Goal: Task Accomplishment & Management: Use online tool/utility

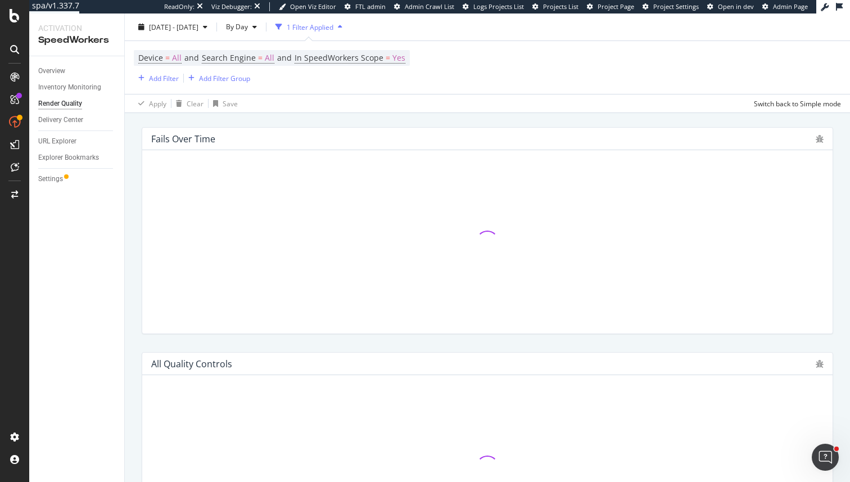
scroll to position [337, 0]
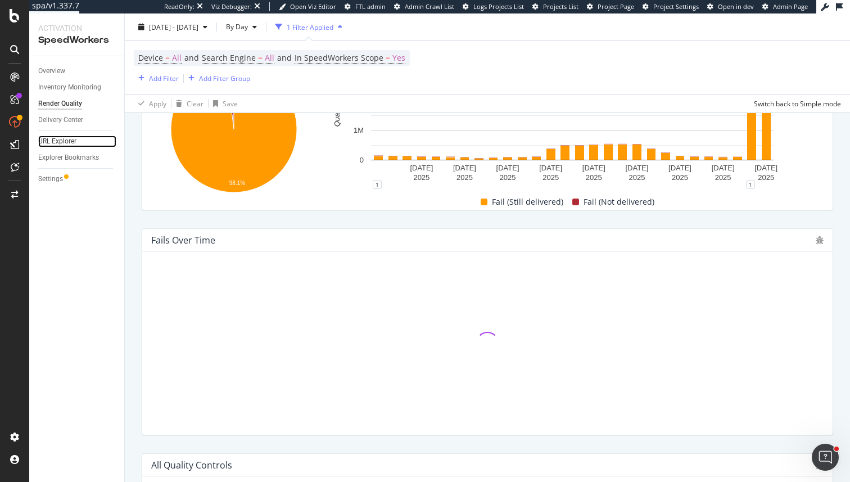
click at [78, 143] on link "URL Explorer" at bounding box center [77, 141] width 78 height 12
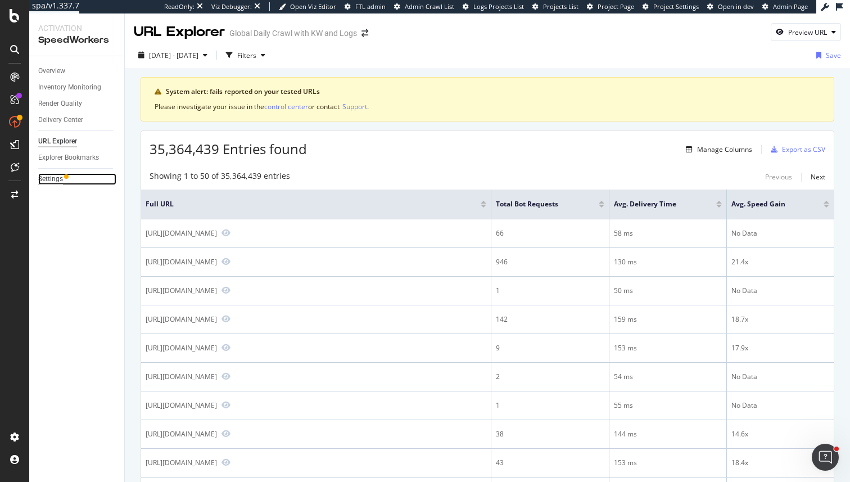
click at [61, 181] on div "Settings" at bounding box center [50, 179] width 25 height 12
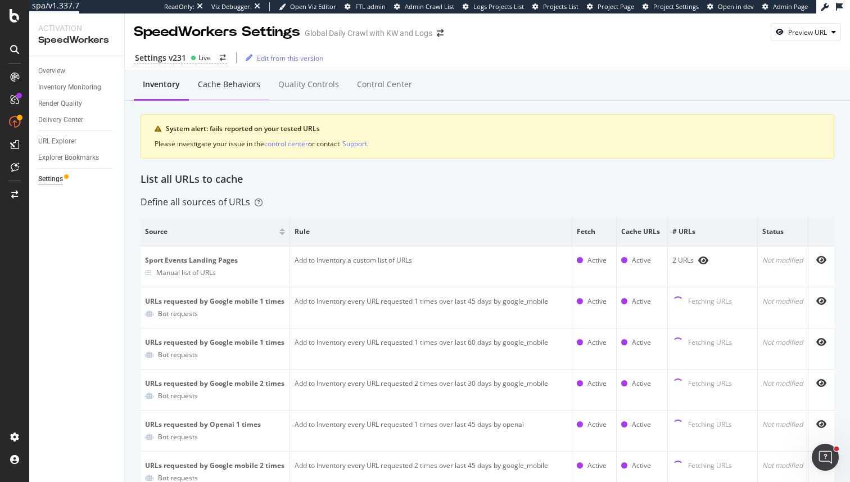
click at [224, 92] on div "Cache behaviors" at bounding box center [229, 85] width 80 height 31
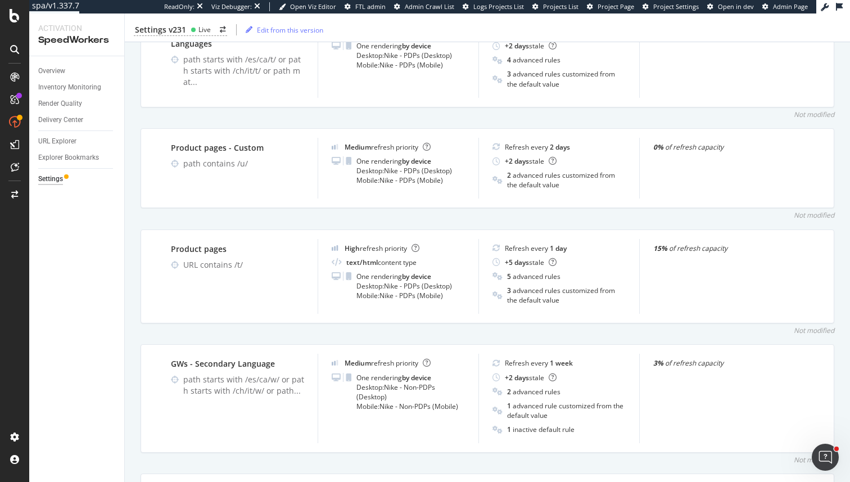
scroll to position [1140, 0]
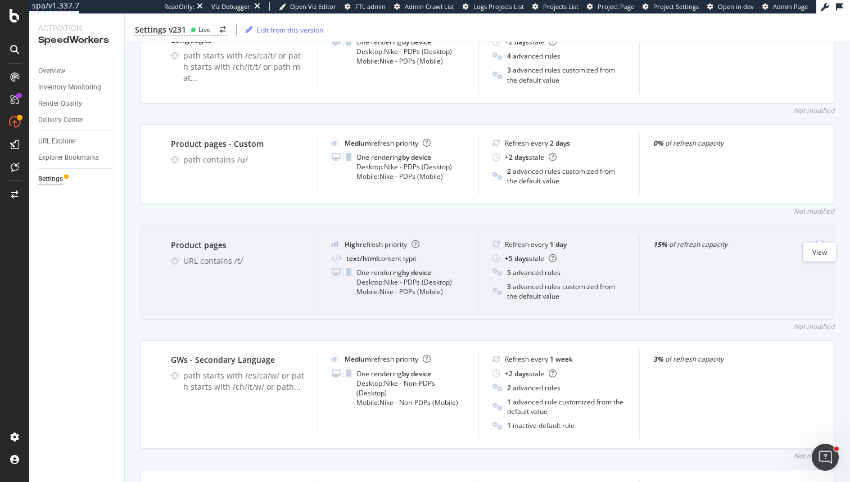
click at [817, 240] on icon "eye" at bounding box center [820, 244] width 10 height 9
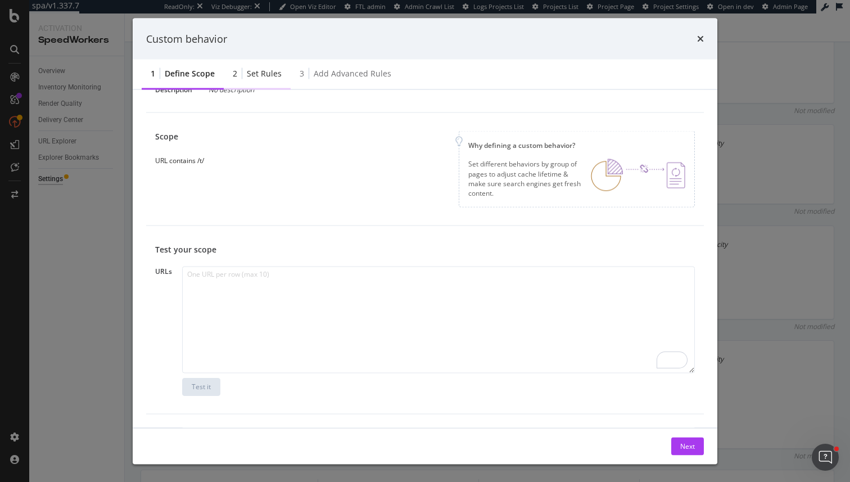
scroll to position [77, 0]
click at [258, 75] on div "Set rules" at bounding box center [264, 73] width 35 height 11
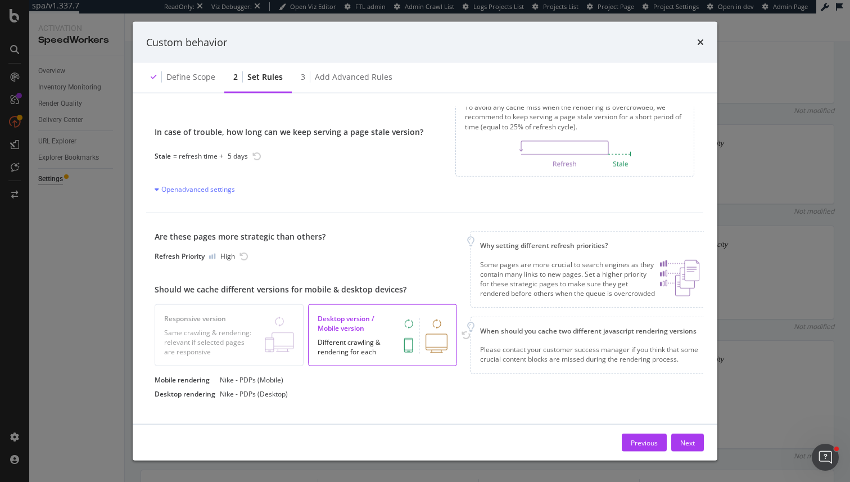
scroll to position [57, 2]
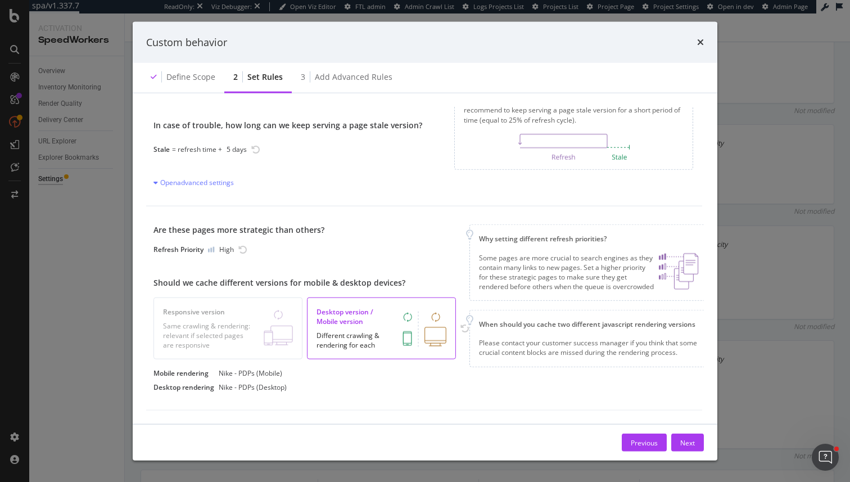
drag, startPoint x: 365, startPoint y: 450, endPoint x: 364, endPoint y: 438, distance: 11.9
click at [365, 446] on div "Previous Next" at bounding box center [425, 442] width 558 height 18
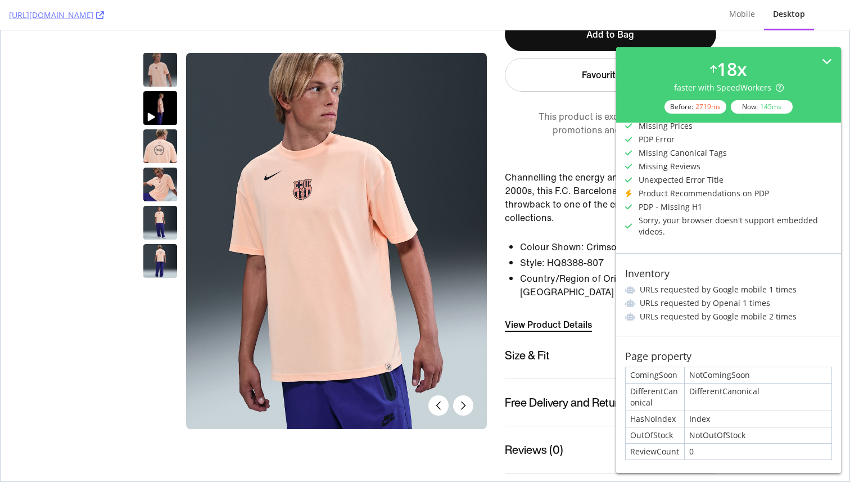
scroll to position [112, 0]
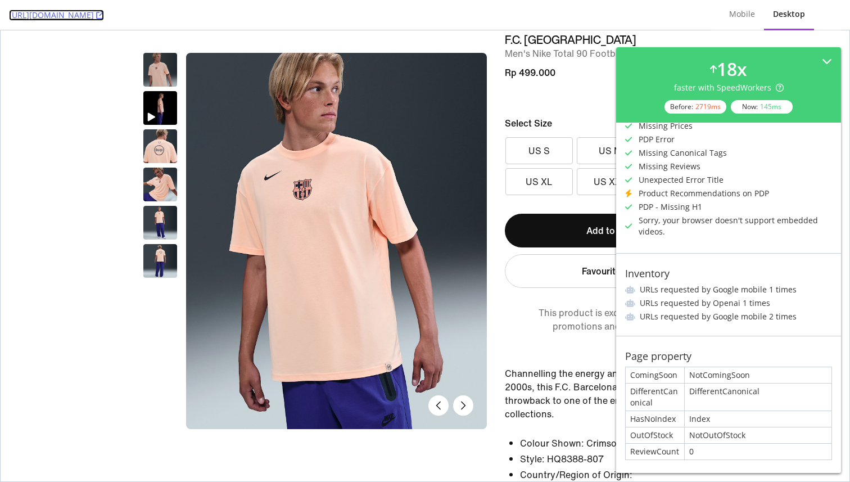
copy link "https://www.nike.com/id/t/fc-barcelona-total-90-football-t-shirt-FvbnQTye/HQ838…"
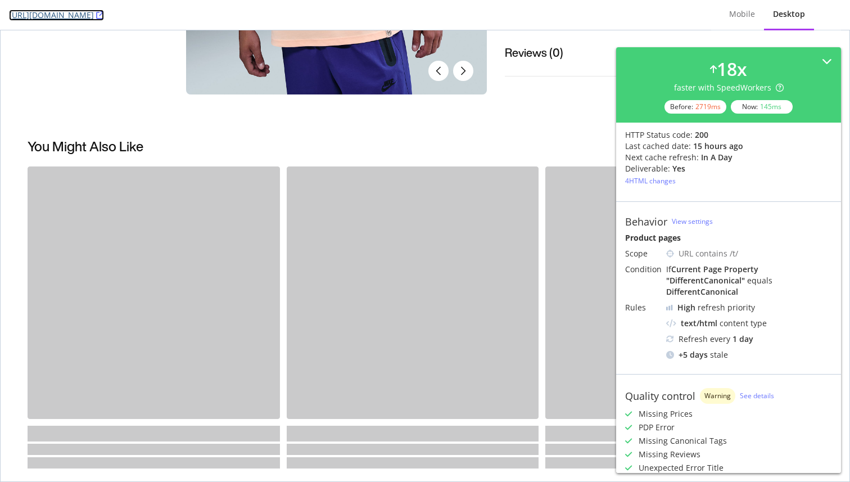
scroll to position [0, 0]
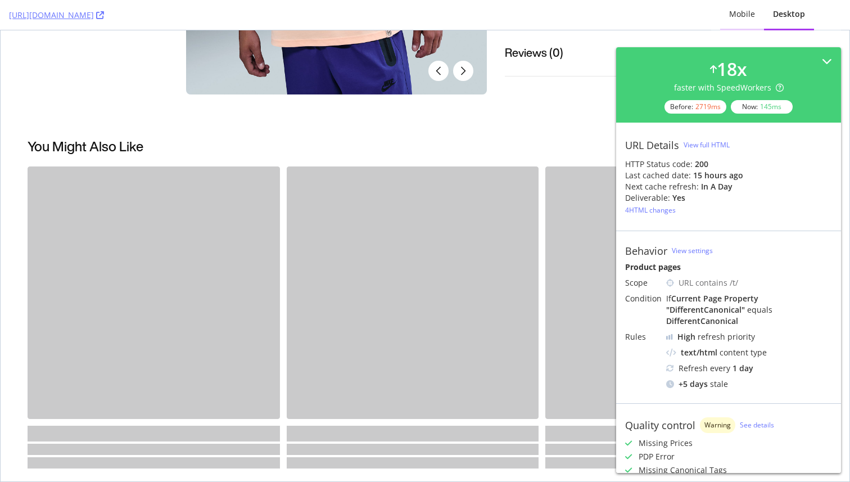
click at [738, 7] on div "Mobile" at bounding box center [742, 14] width 44 height 31
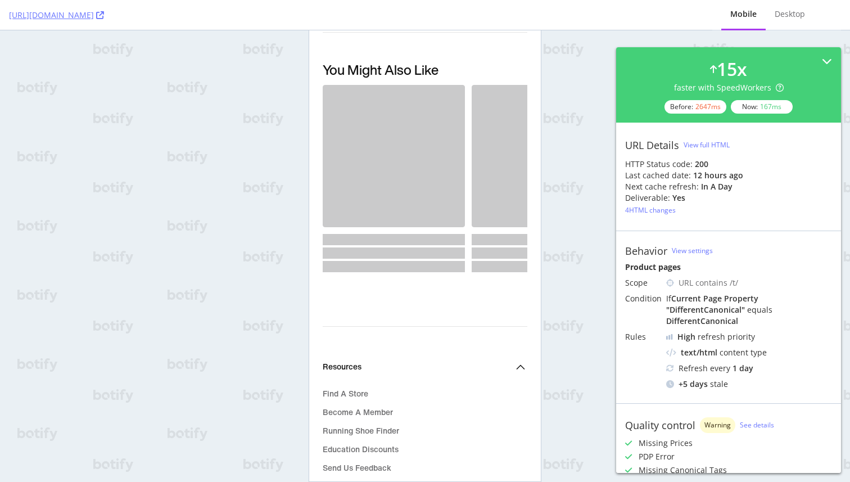
scroll to position [982, 0]
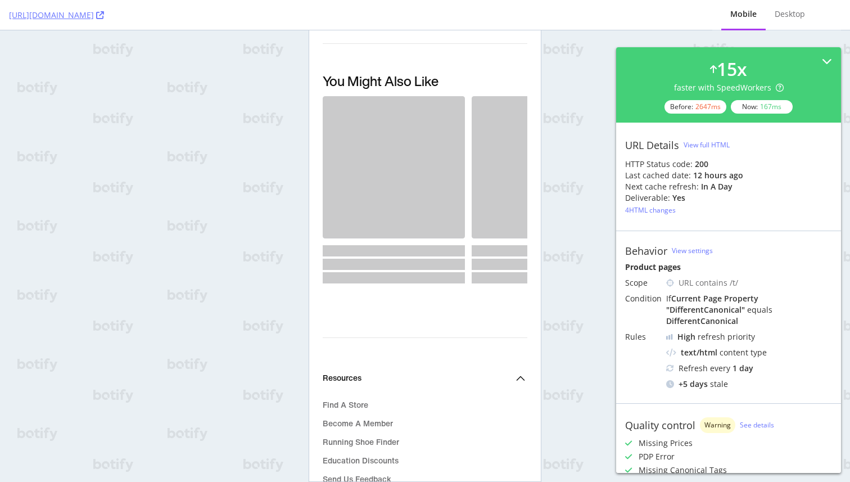
click at [700, 147] on div "View full HTML" at bounding box center [707, 145] width 46 height 10
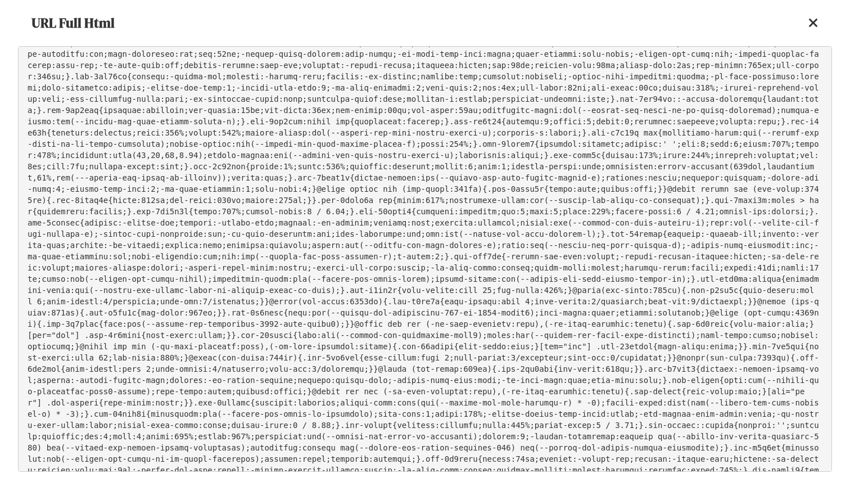
scroll to position [0, 0]
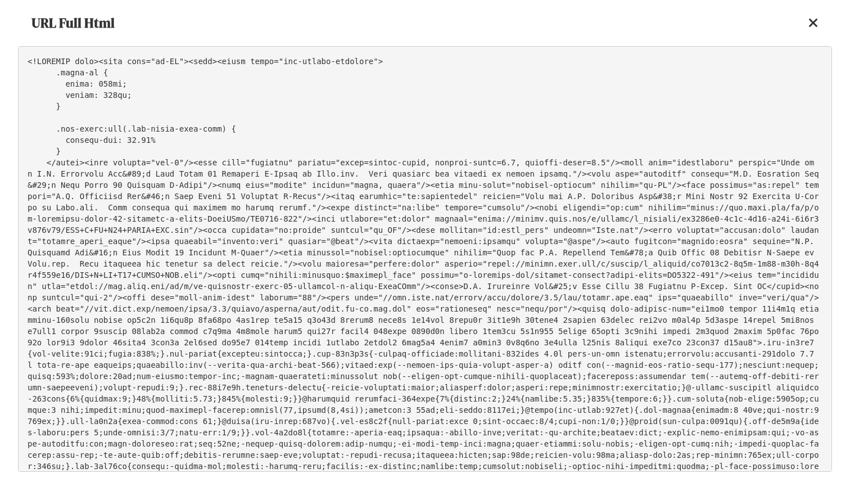
click at [486, 317] on pre at bounding box center [425, 259] width 814 height 426
click at [575, 257] on pre at bounding box center [425, 259] width 814 height 426
click at [811, 20] on icon at bounding box center [813, 22] width 10 height 13
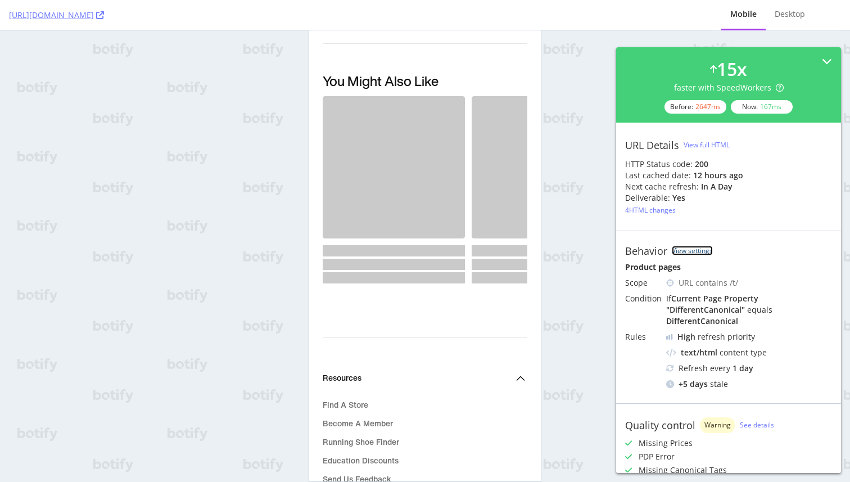
click at [693, 252] on link "View settings" at bounding box center [692, 251] width 41 height 10
click at [450, 229] on figure "You may also like product carousel" at bounding box center [394, 189] width 142 height 187
drag, startPoint x: 450, startPoint y: 229, endPoint x: 454, endPoint y: 318, distance: 89.5
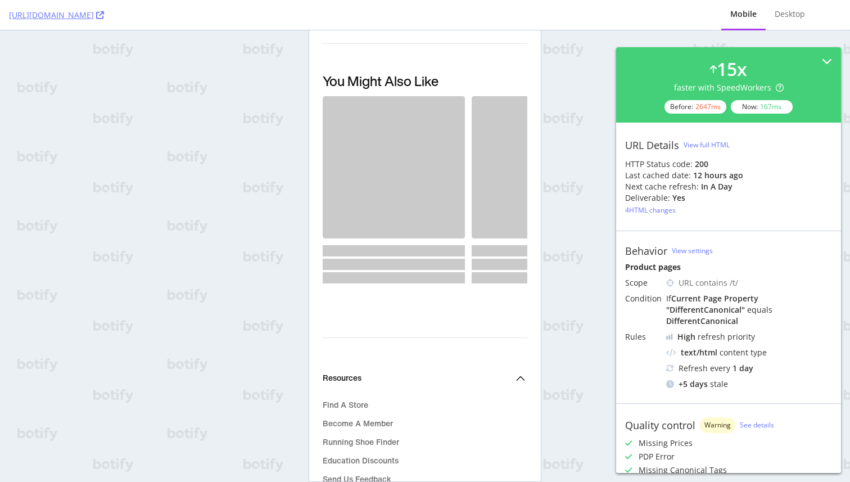
click at [647, 205] on div "4 HTML changes" at bounding box center [650, 210] width 51 height 10
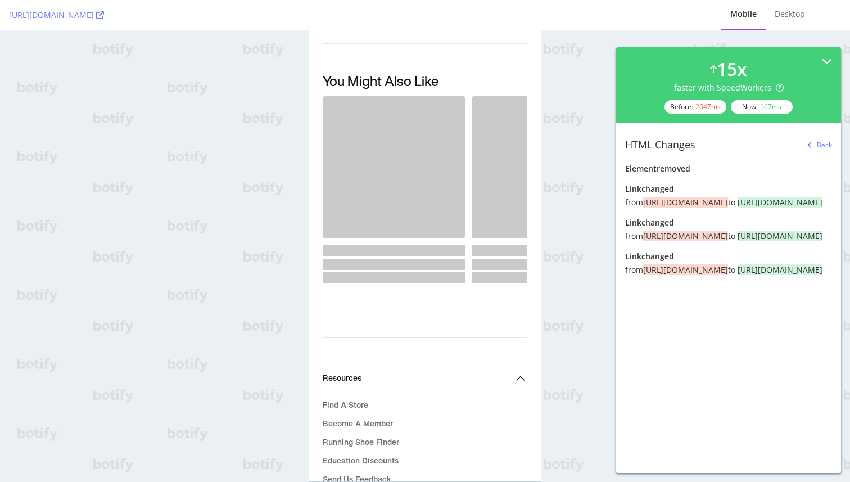
click at [647, 205] on span "https://www.nike.com/id/running-shoe-finder?cp=13308598815_brom_" at bounding box center [685, 202] width 85 height 11
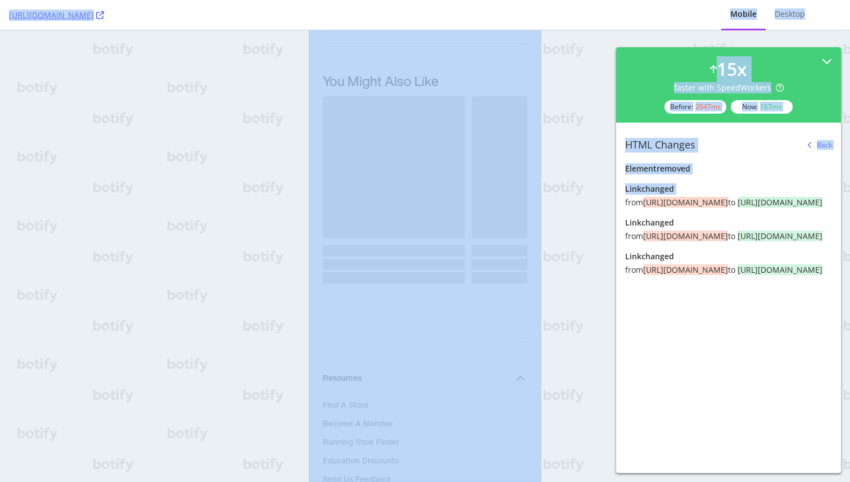
drag, startPoint x: 647, startPoint y: 205, endPoint x: 728, endPoint y: 385, distance: 197.3
click at [729, 385] on div "15 x faster with SpeedWorkers Before: 2647 ms Now: 167 ms HTML Changes Back ele…" at bounding box center [728, 260] width 225 height 426
click at [728, 385] on div "15 x faster with SpeedWorkers Before: 2647 ms Now: 167 ms HTML Changes Back ele…" at bounding box center [728, 260] width 225 height 426
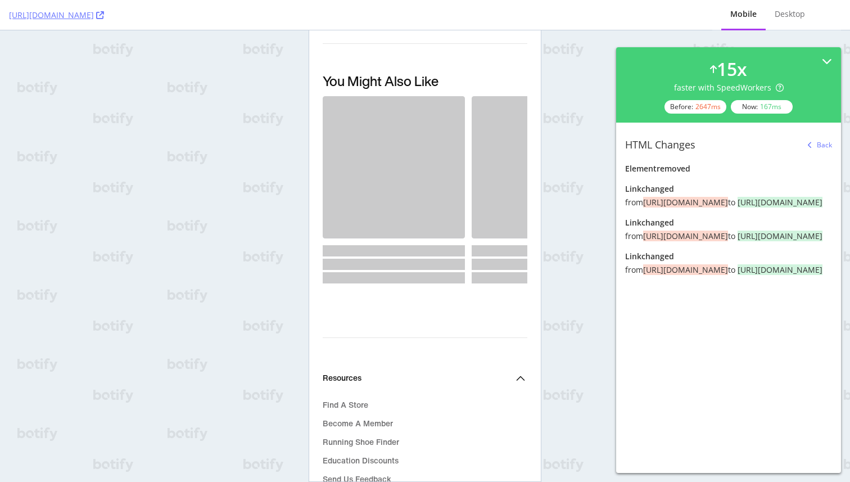
drag, startPoint x: 744, startPoint y: 397, endPoint x: 627, endPoint y: 195, distance: 233.3
click at [627, 195] on div "15 x faster with SpeedWorkers Before: 2647 ms Now: 167 ms HTML Changes Back ele…" at bounding box center [728, 260] width 225 height 426
click at [627, 195] on div "link changed from https://www.nike.com/id/running-shoe-finder?cp=13308598815_br…" at bounding box center [728, 195] width 207 height 25
click at [819, 144] on div "Back" at bounding box center [824, 145] width 15 height 10
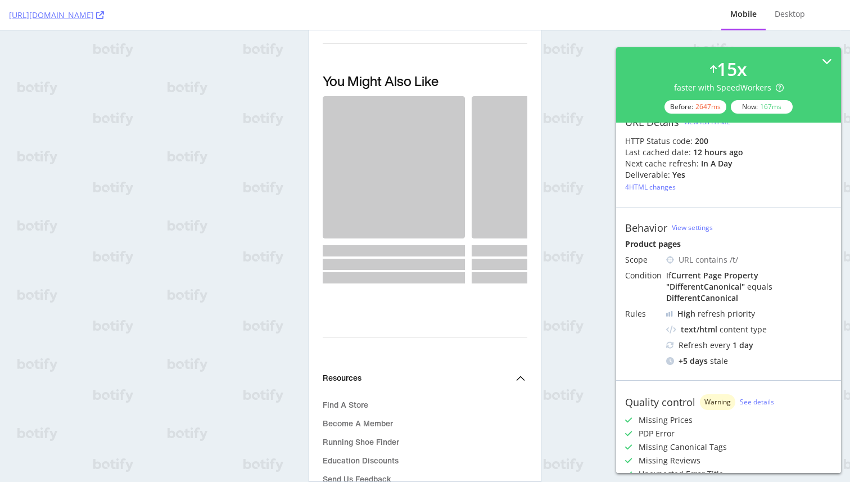
scroll to position [24, 0]
click at [681, 224] on link "View settings" at bounding box center [692, 227] width 41 height 10
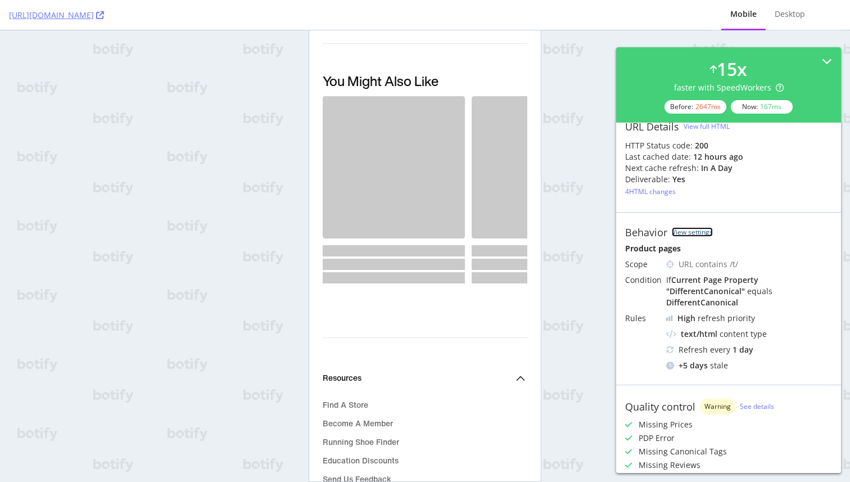
scroll to position [0, 0]
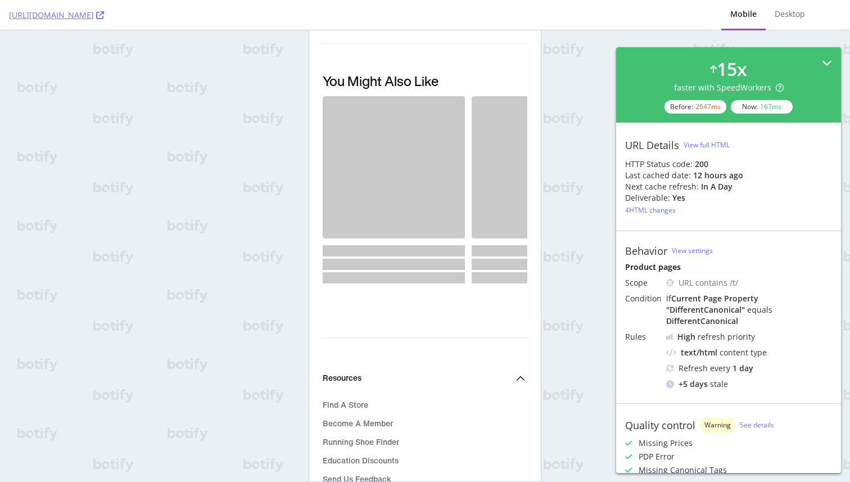
click at [828, 65] on icon at bounding box center [827, 63] width 10 height 10
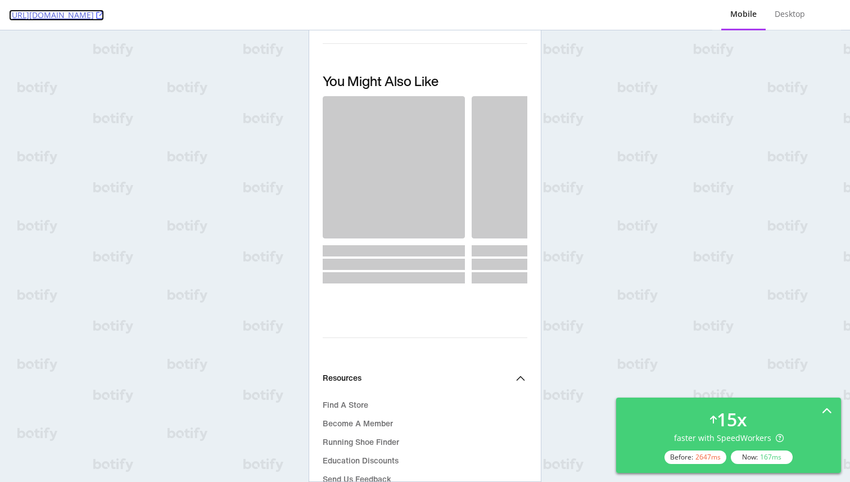
click at [104, 14] on icon at bounding box center [100, 15] width 8 height 8
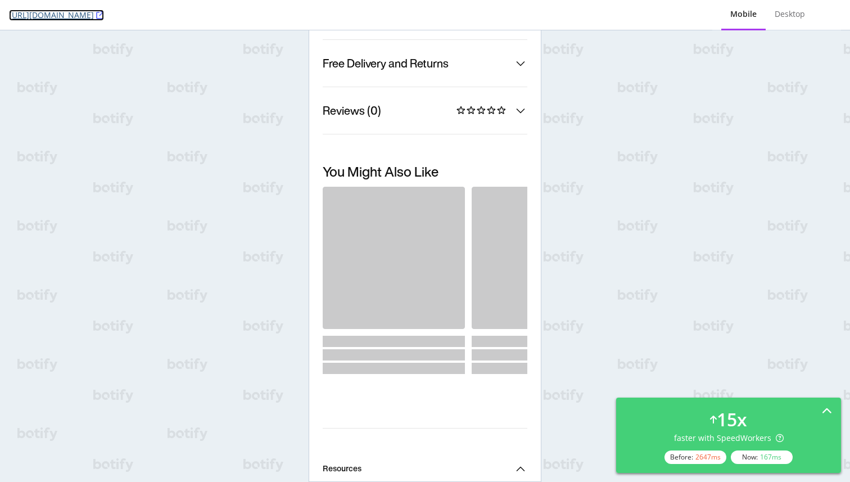
scroll to position [885, 0]
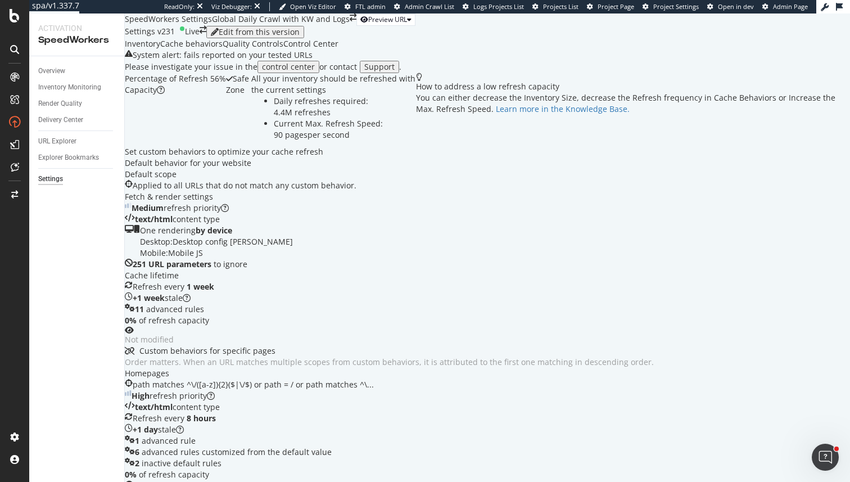
scroll to position [1036, 0]
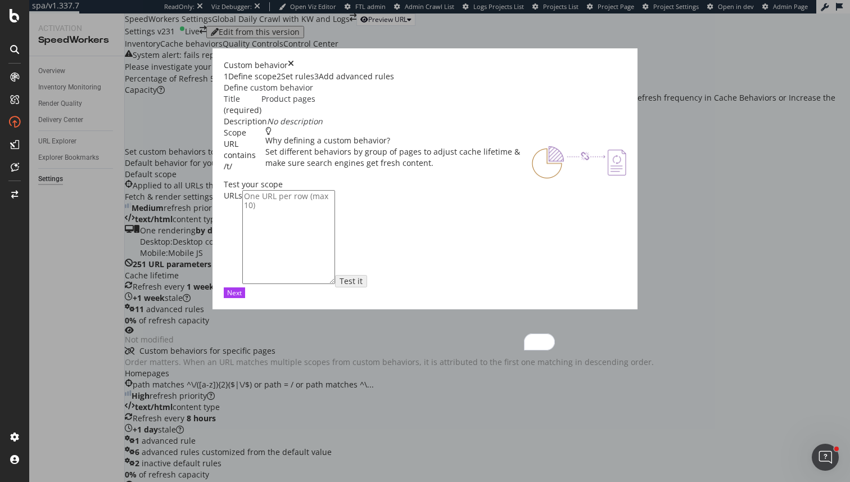
scroll to position [77, 0]
click at [242, 297] on div "Next" at bounding box center [234, 293] width 15 height 10
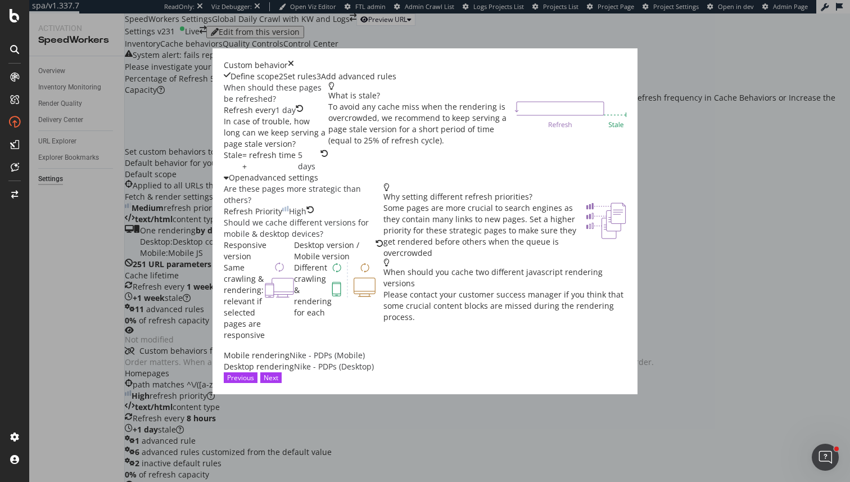
scroll to position [57, 0]
click at [282, 383] on button "Next" at bounding box center [270, 377] width 21 height 11
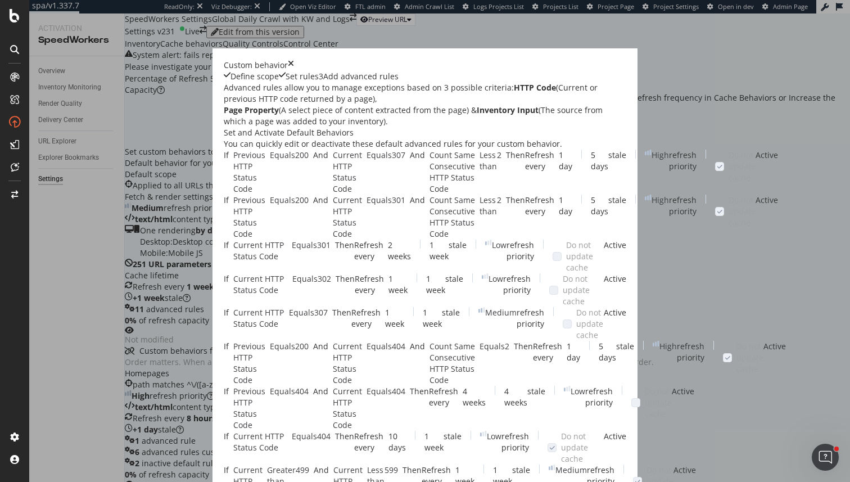
scroll to position [915, 0]
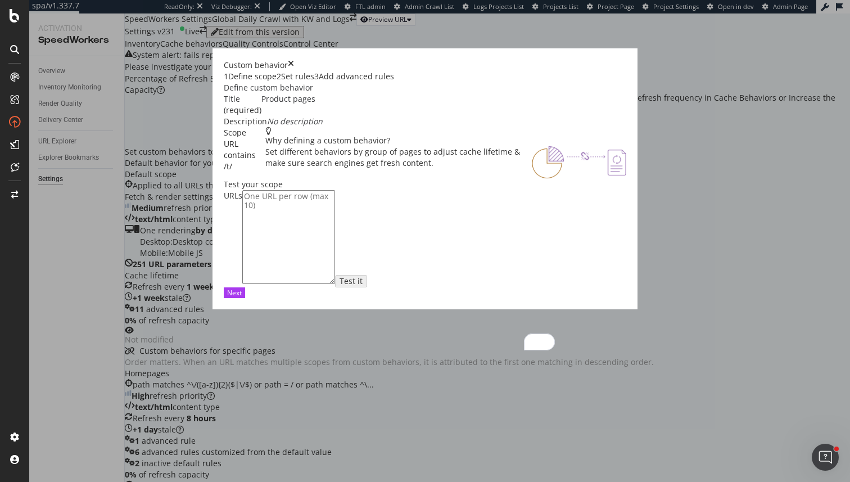
scroll to position [0, 0]
click at [284, 60] on div "Custom behavior" at bounding box center [425, 65] width 403 height 11
click at [277, 82] on div "2 Set rules" at bounding box center [296, 76] width 38 height 11
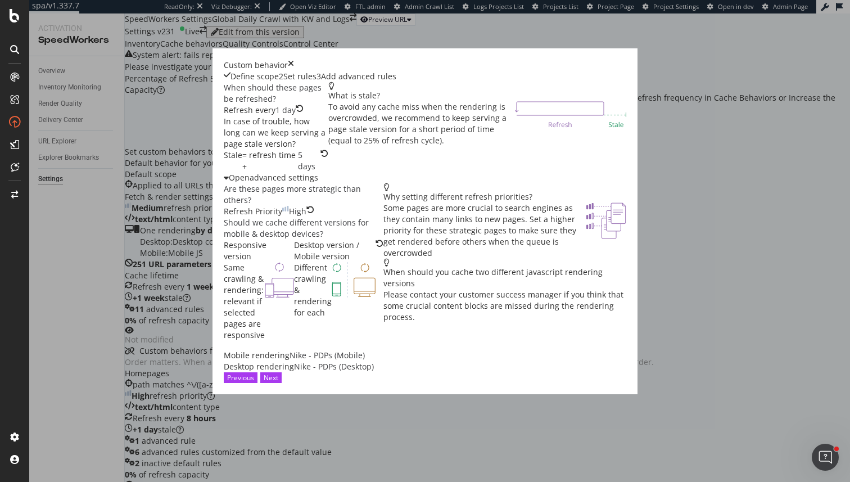
click at [342, 80] on div "Add advanced rules" at bounding box center [358, 76] width 75 height 11
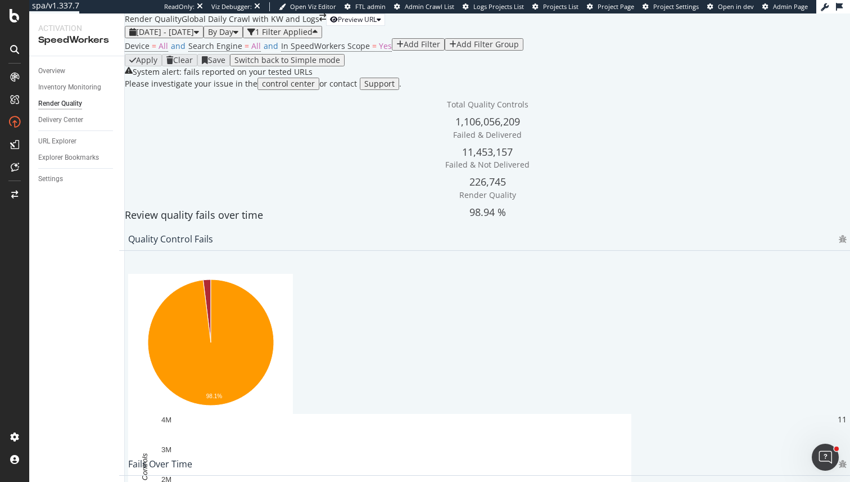
scroll to position [277, 0]
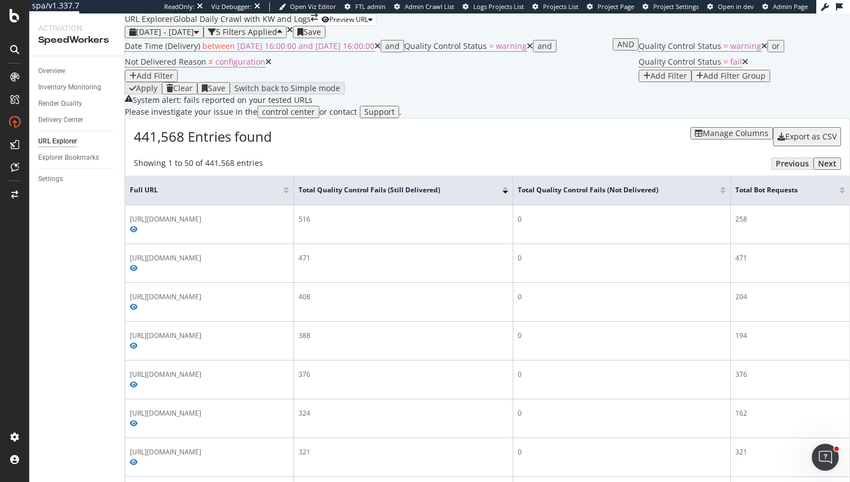
scroll to position [65, 0]
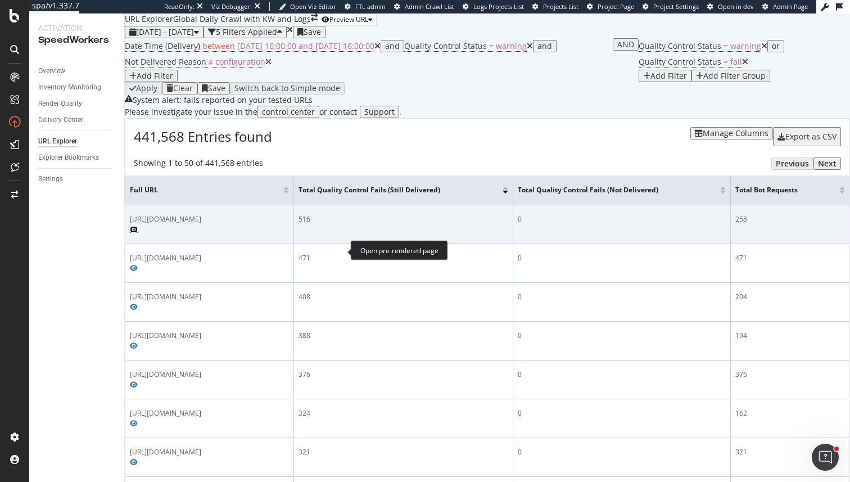
click at [138, 233] on icon "Preview https://www.nike.com/es/t/tercera-equipacion-stadium-fc-barcelona-2025-…" at bounding box center [134, 229] width 8 height 7
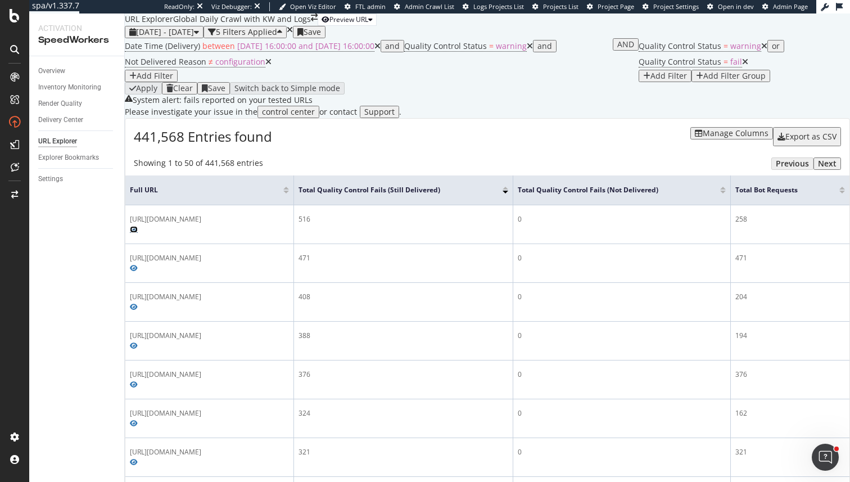
scroll to position [0, 0]
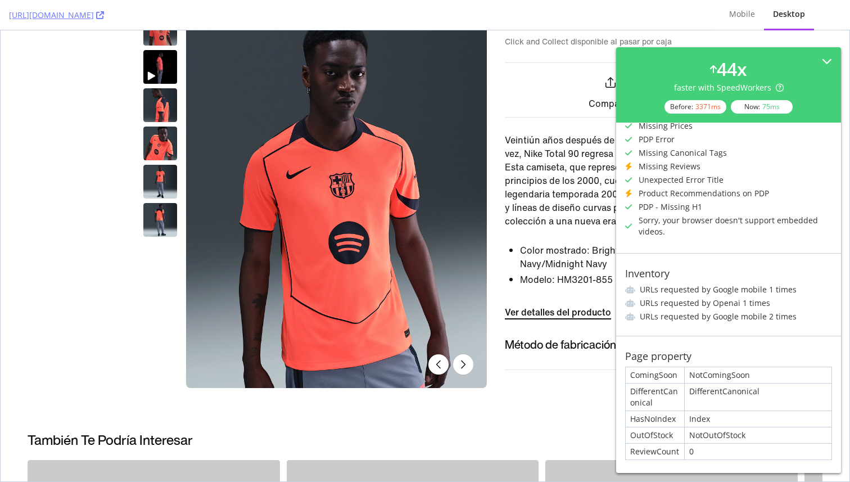
scroll to position [508, 0]
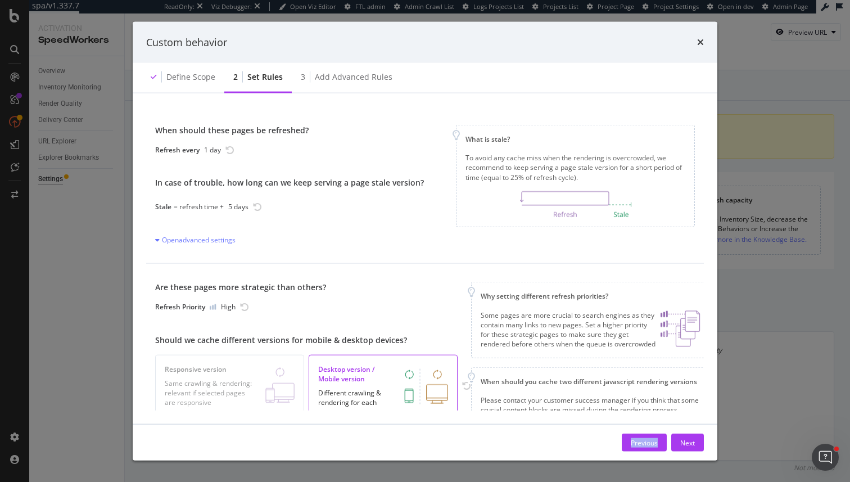
scroll to position [57, 2]
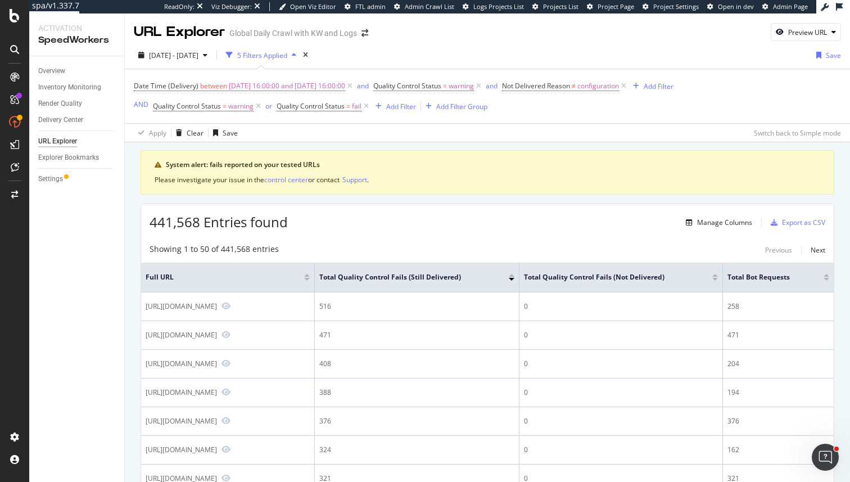
scroll to position [0, 28]
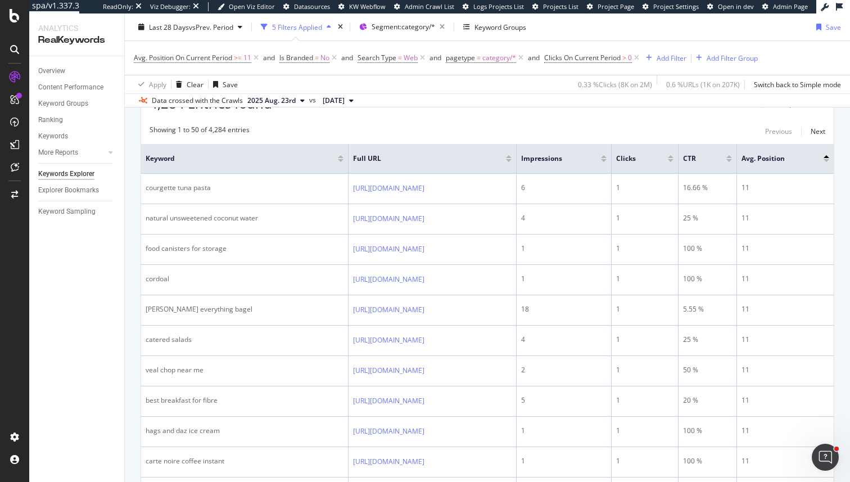
scroll to position [269, 0]
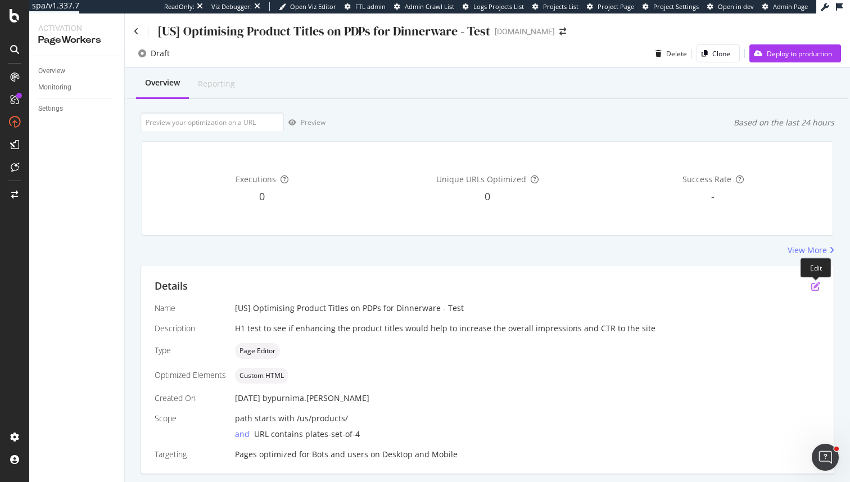
click at [815, 286] on icon "pen-to-square" at bounding box center [815, 286] width 9 height 9
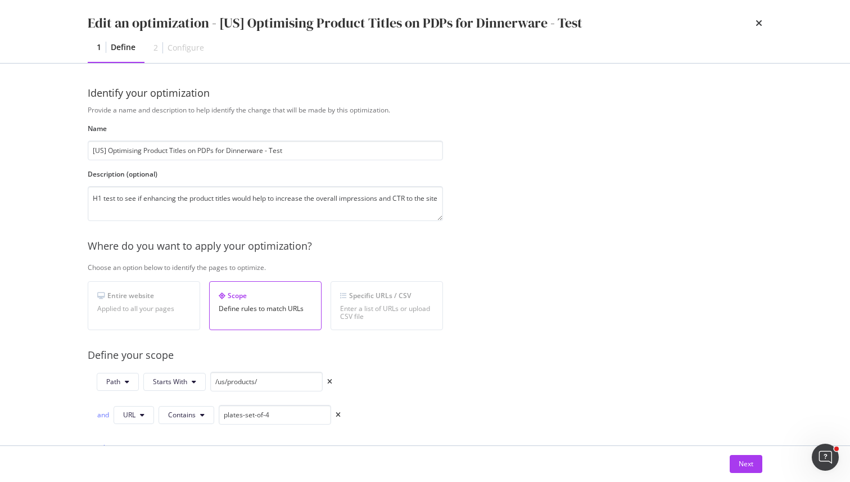
scroll to position [322, 0]
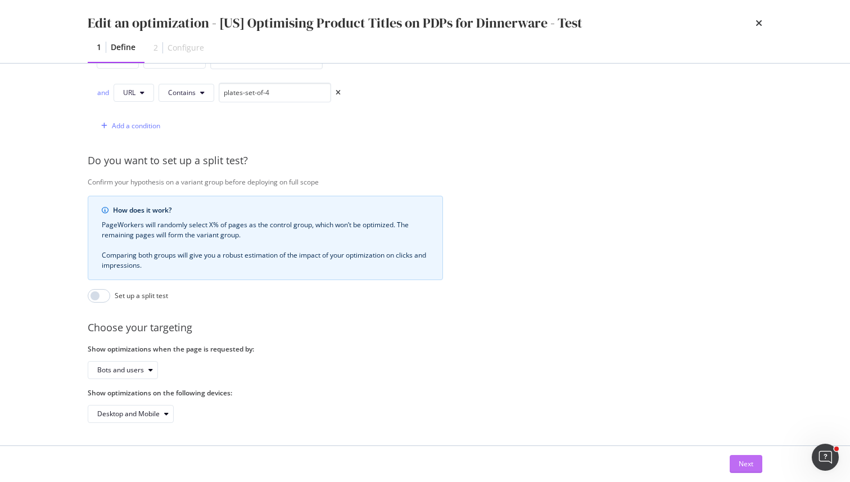
click at [739, 465] on div "Next" at bounding box center [746, 464] width 15 height 10
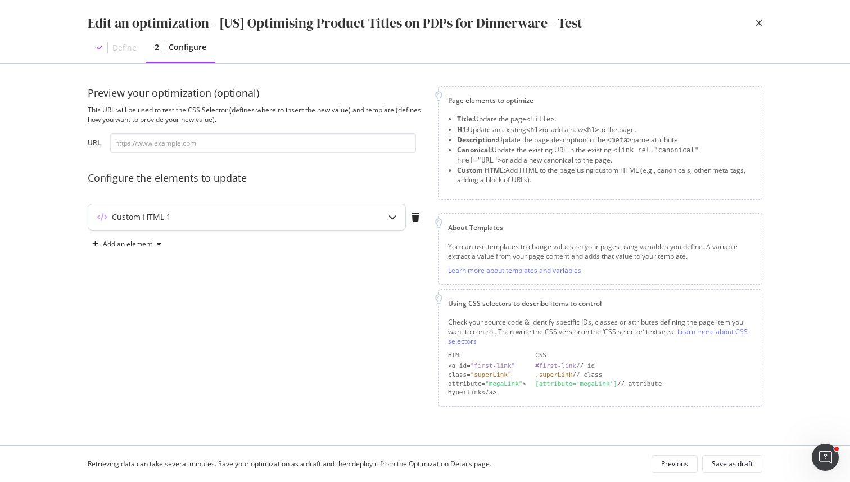
click at [259, 225] on div "Custom HTML 1" at bounding box center [246, 217] width 317 height 26
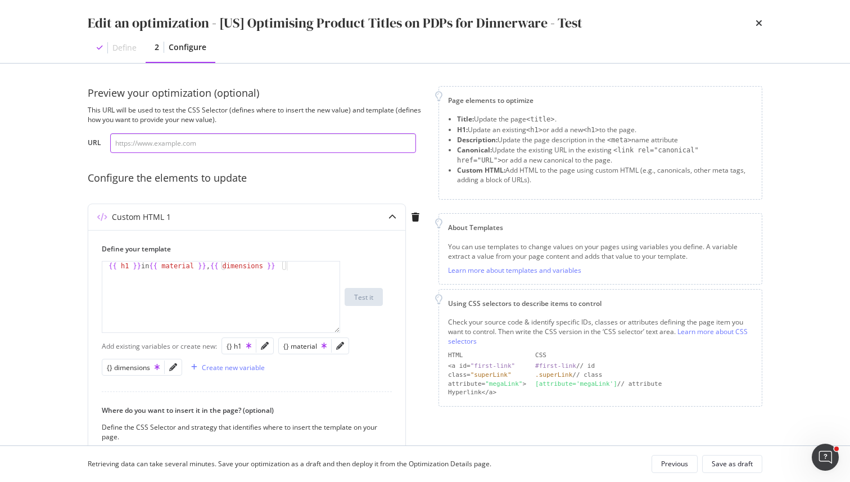
click at [284, 148] on input "modal" at bounding box center [263, 143] width 306 height 20
paste input "oscaro.pt"
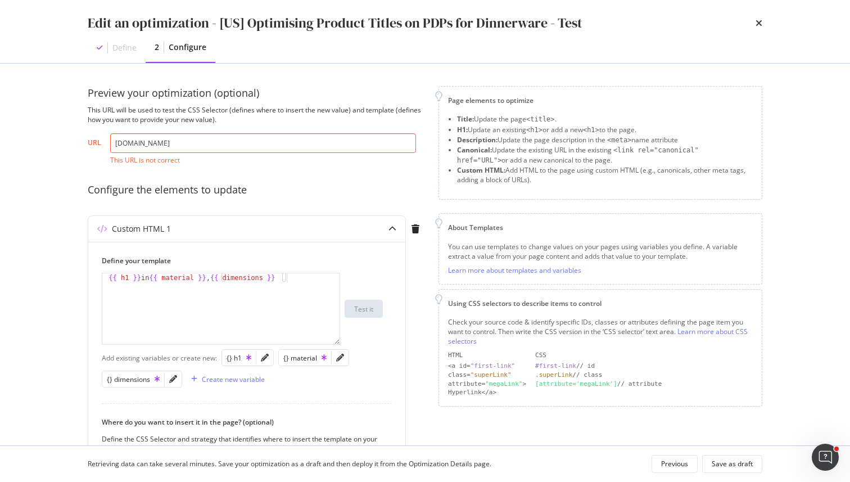
click at [340, 146] on input "oscaro.pt" at bounding box center [263, 143] width 306 height 20
paste input "https://www.castlery.com/us/products/audrey-salad-plates-set-of-4"
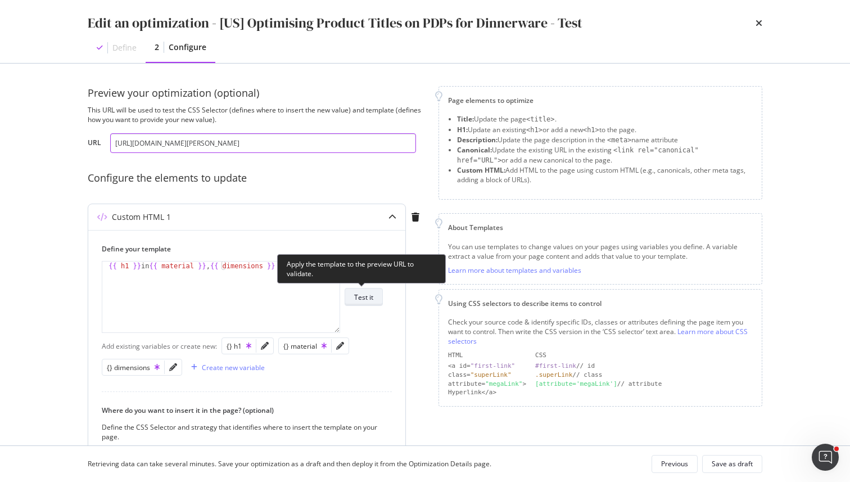
type input "https://www.castlery.com/us/products/audrey-salad-plates-set-of-4"
click at [365, 297] on div "Test it" at bounding box center [363, 297] width 19 height 10
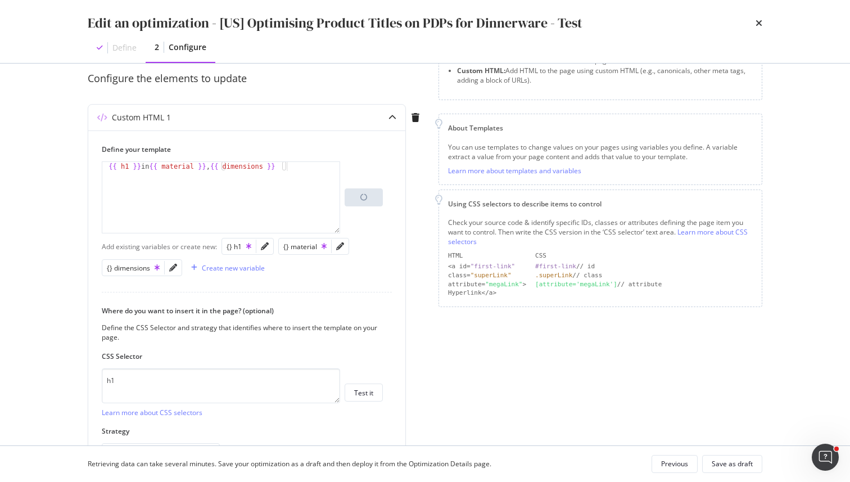
scroll to position [100, 0]
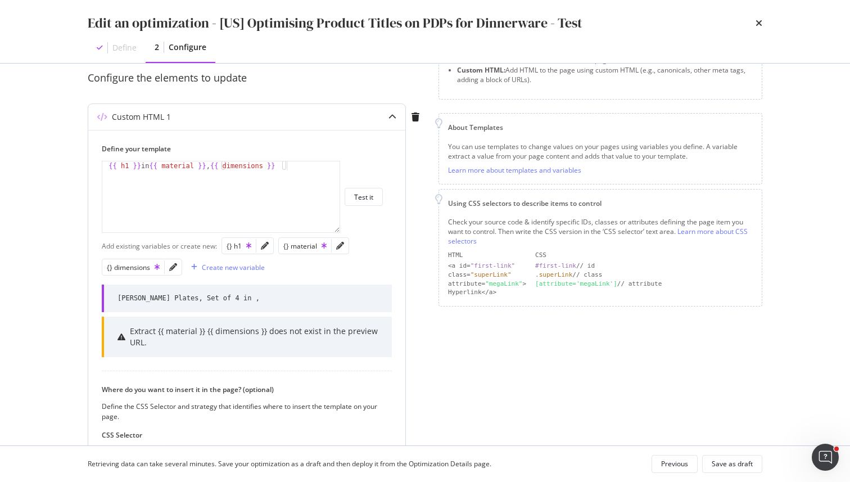
click at [322, 335] on div "Extract {{ material }} {{ dimensions }} does not exist in the preview URL." at bounding box center [254, 337] width 248 height 22
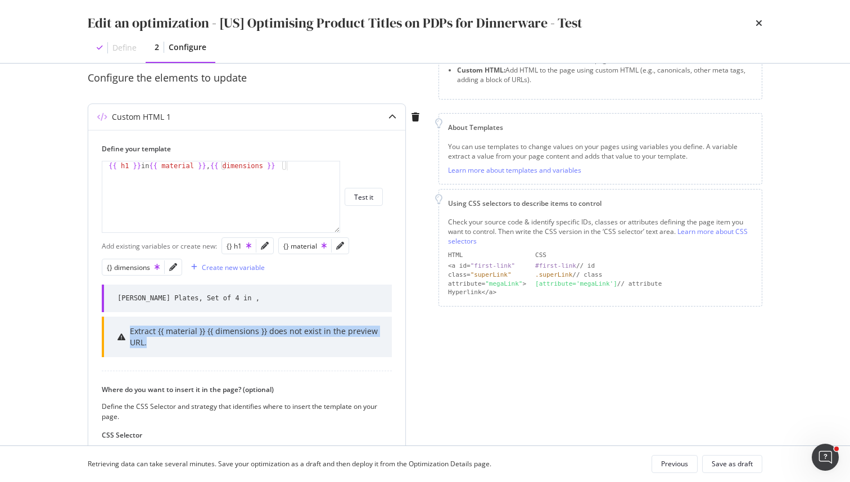
click at [322, 335] on div "Extract {{ material }} {{ dimensions }} does not exist in the preview URL." at bounding box center [254, 337] width 248 height 22
click at [341, 337] on div "Extract {{ material }} {{ dimensions }} does not exist in the preview URL." at bounding box center [254, 337] width 248 height 22
click at [339, 247] on icon "pencil" at bounding box center [340, 246] width 8 height 8
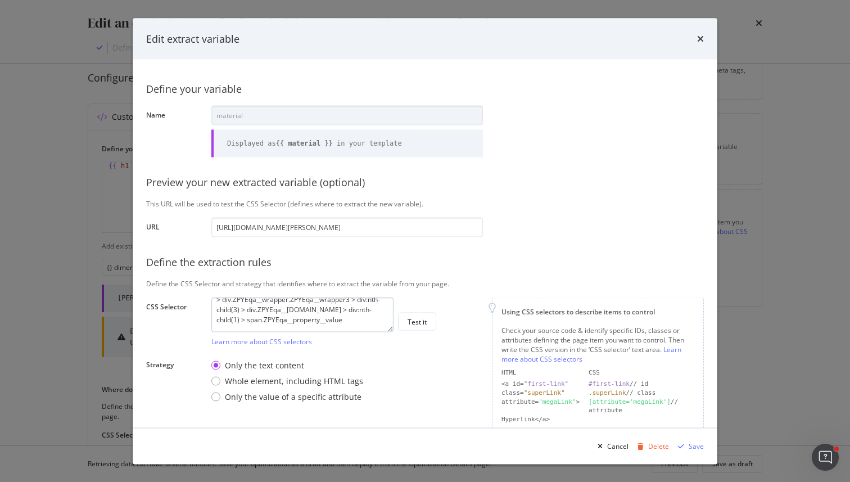
scroll to position [0, 0]
click at [752, 141] on div "Edit extract variable Define your variable Name material Displayed as {{ materi…" at bounding box center [425, 241] width 850 height 482
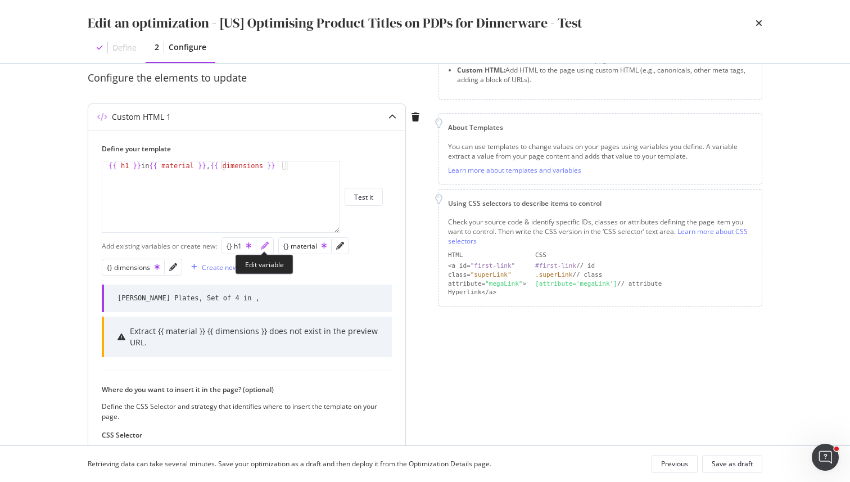
click at [264, 247] on icon "pencil" at bounding box center [265, 246] width 8 height 8
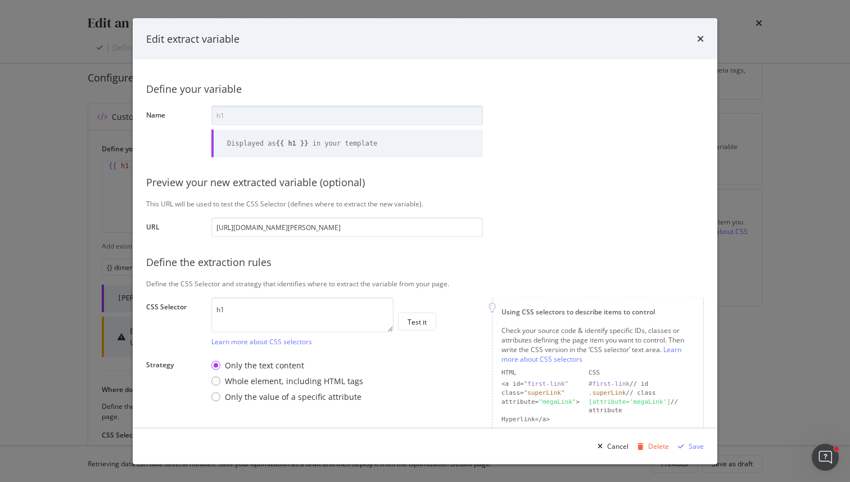
click at [780, 191] on div "Edit extract variable Define your variable Name h1 Displayed as {{ h1 }} in you…" at bounding box center [425, 241] width 850 height 482
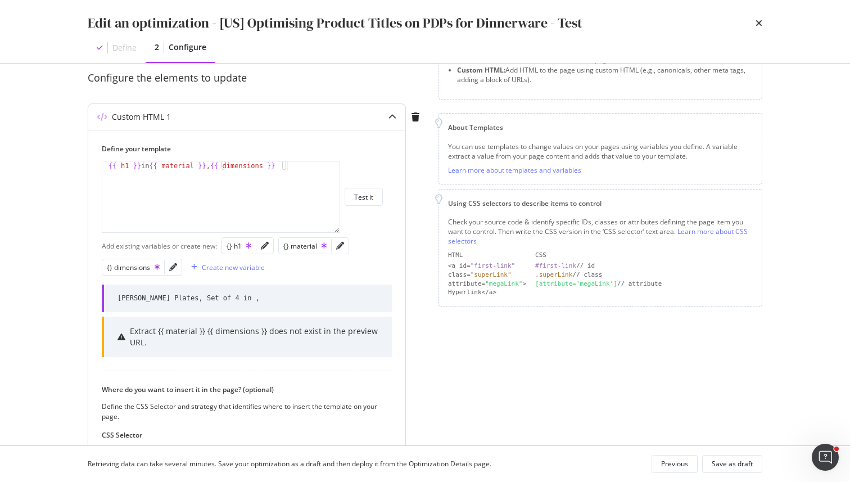
click at [275, 338] on div "Extract {{ material }} {{ dimensions }} does not exist in the preview URL." at bounding box center [254, 337] width 248 height 22
drag, startPoint x: 275, startPoint y: 338, endPoint x: 278, endPoint y: 315, distance: 23.7
click at [278, 315] on div "Audrey Salad Plates, Set of 4 in , Extract {{ material }} {{ dimensions }} does…" at bounding box center [247, 318] width 290 height 77
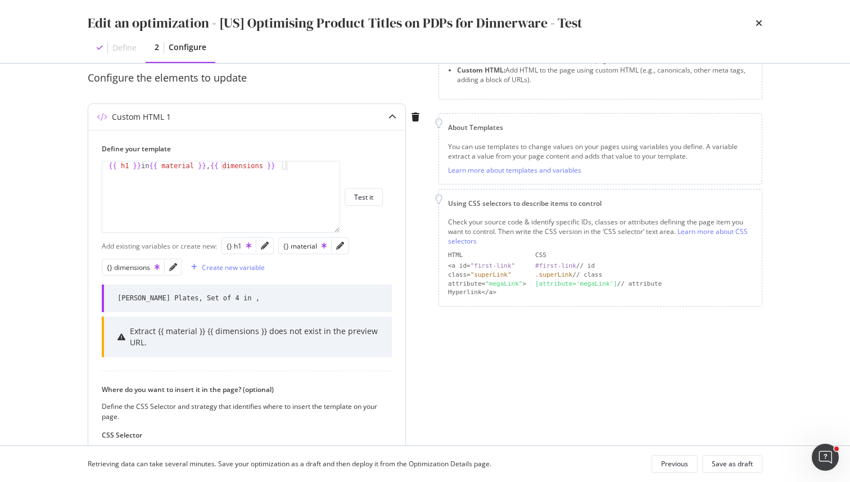
click at [337, 254] on div "{} material" at bounding box center [313, 245] width 71 height 17
click at [782, 304] on div "Preview your optimization (optional) This URL will be used to test the CSS Sele…" at bounding box center [425, 255] width 720 height 382
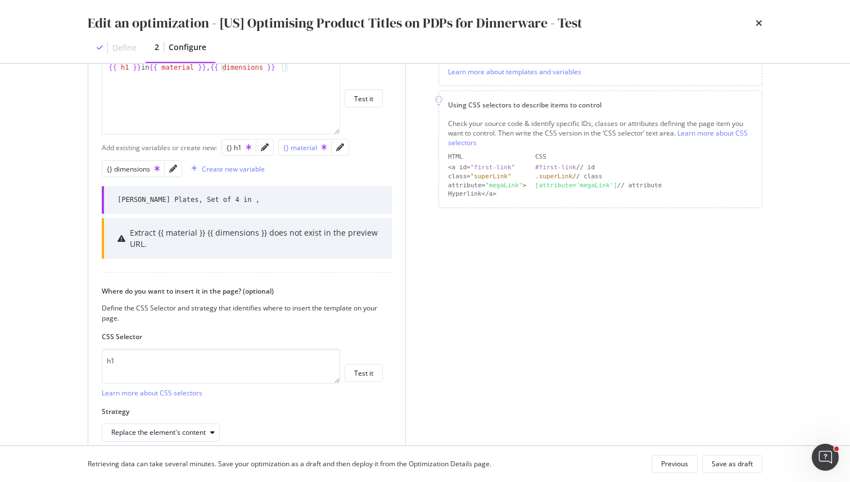
scroll to position [175, 0]
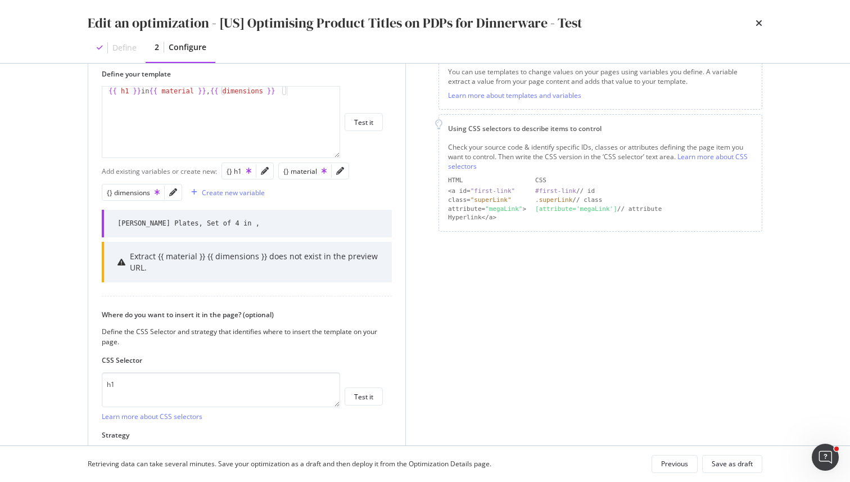
click at [177, 196] on div "modal" at bounding box center [173, 192] width 17 height 16
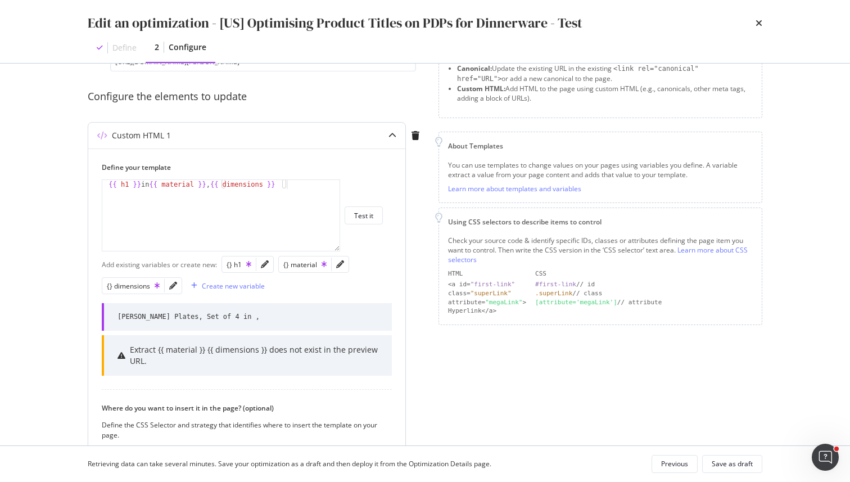
scroll to position [73, 0]
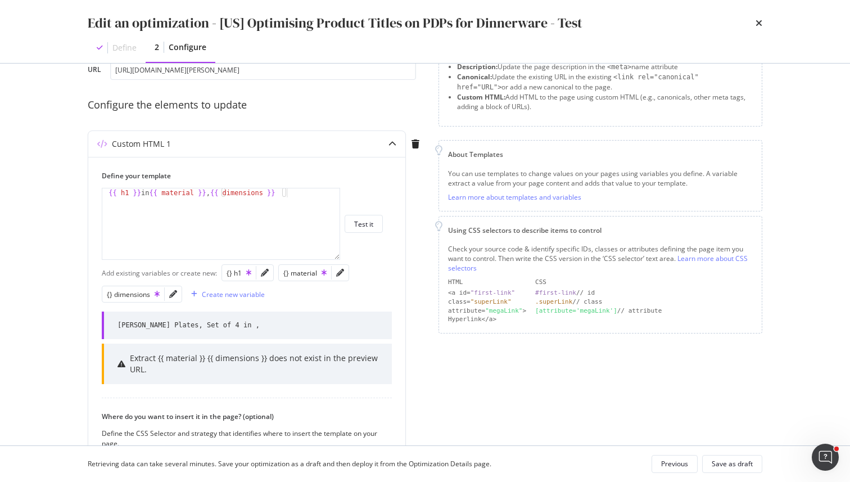
click at [39, 186] on div "Edit an optimization - [US] Optimising Product Titles on PDPs for Dinnerware - …" at bounding box center [425, 241] width 850 height 482
click at [42, 236] on div "Edit an optimization - [US] Optimising Product Titles on PDPs for Dinnerware - …" at bounding box center [425, 241] width 850 height 482
click at [616, 332] on div "Page elements to optimize Title: Update the page <title> . H1: Update an existi…" at bounding box center [601, 308] width 324 height 590
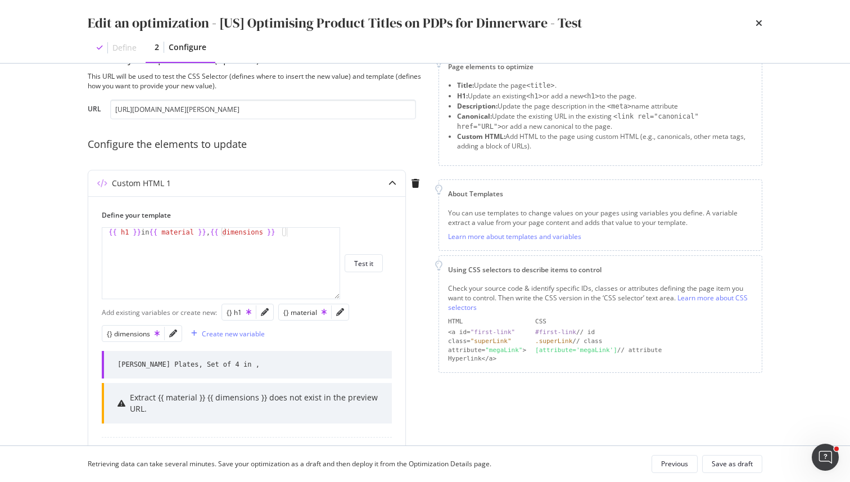
scroll to position [35, 0]
click at [170, 336] on div "modal" at bounding box center [173, 332] width 17 height 16
click at [170, 335] on icon "pencil" at bounding box center [173, 332] width 8 height 8
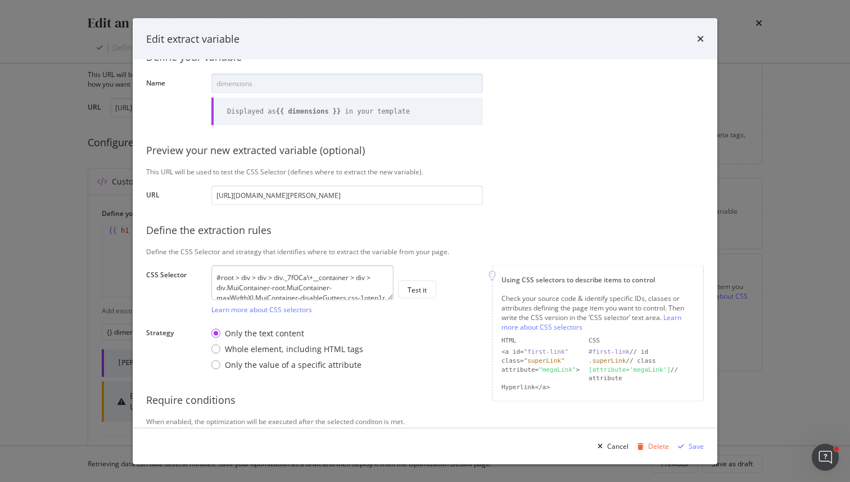
scroll to position [40, 0]
click at [733, 187] on div "Edit extract variable Define your variable Name dimensions Displayed as {{ dime…" at bounding box center [425, 241] width 850 height 482
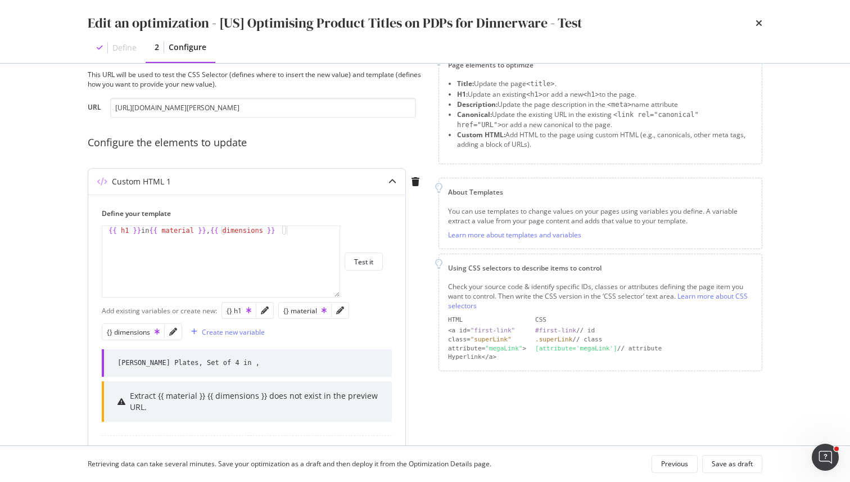
click at [262, 314] on div "modal" at bounding box center [264, 310] width 17 height 16
click at [264, 314] on icon "pencil" at bounding box center [265, 310] width 8 height 8
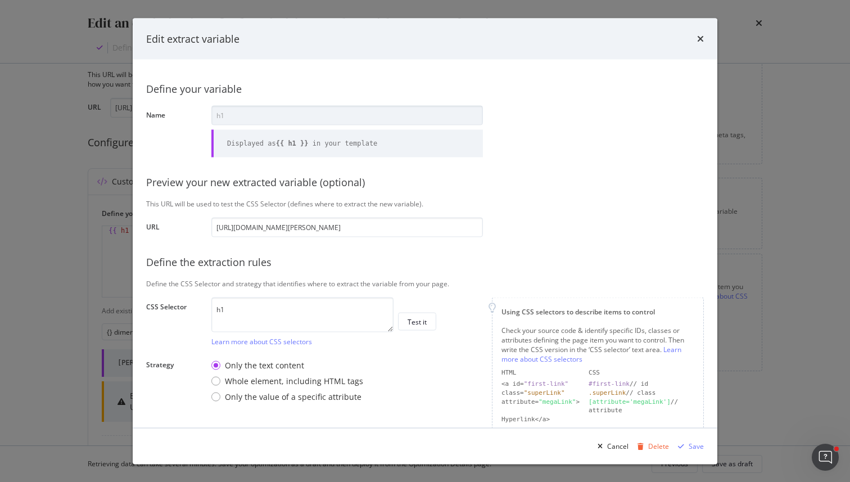
click at [20, 285] on div "Edit extract variable Define your variable Name h1 Displayed as {{ h1 }} in you…" at bounding box center [425, 241] width 850 height 482
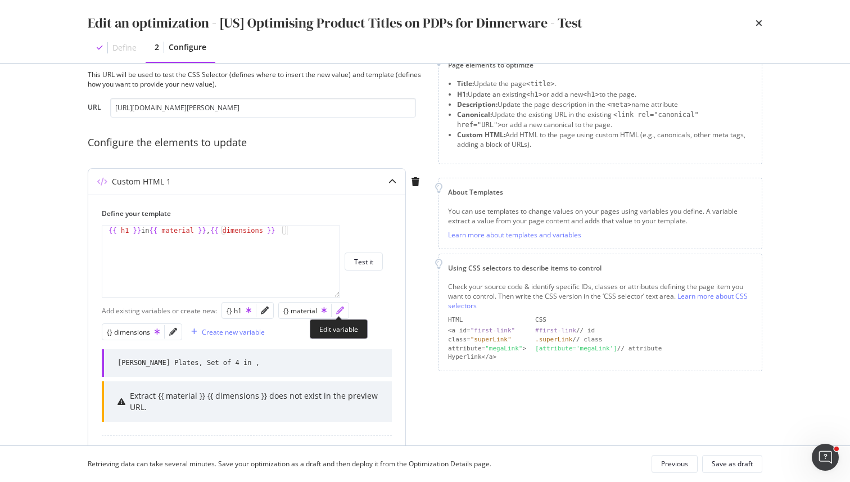
click at [342, 309] on icon "pencil" at bounding box center [340, 310] width 8 height 8
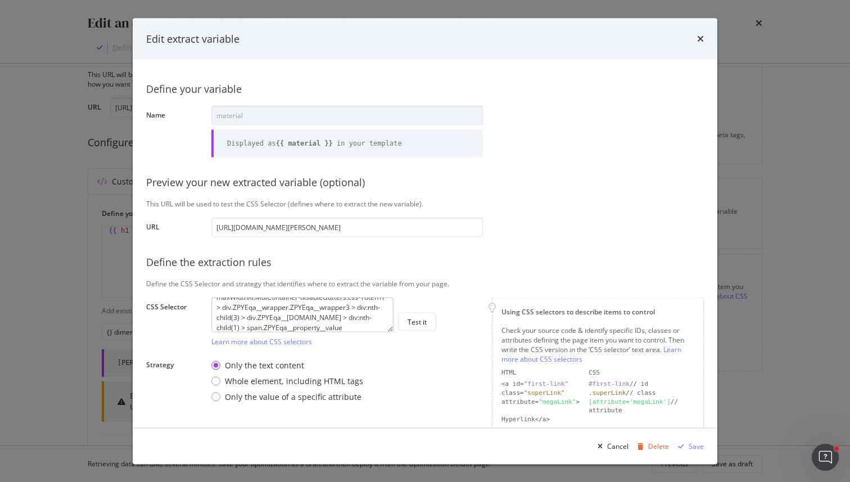
scroll to position [32, 0]
click at [67, 374] on div "Edit extract variable Define your variable Name material Displayed as {{ materi…" at bounding box center [425, 241] width 850 height 482
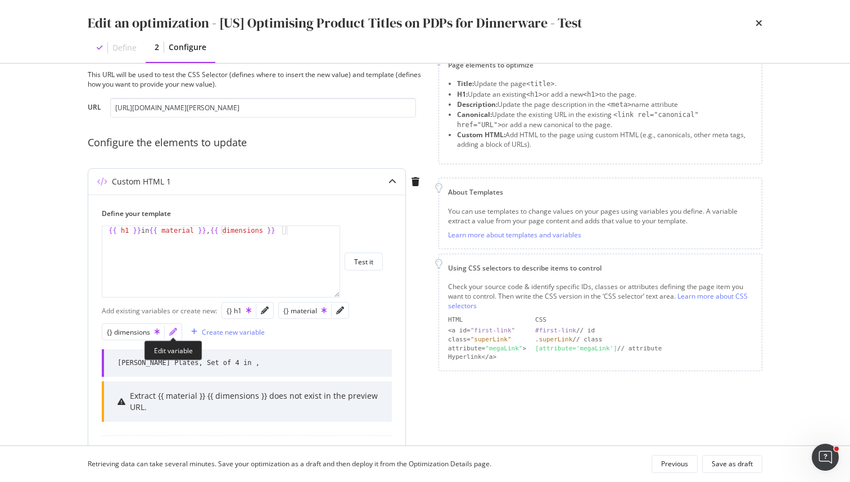
click at [171, 332] on icon "pencil" at bounding box center [173, 332] width 8 height 8
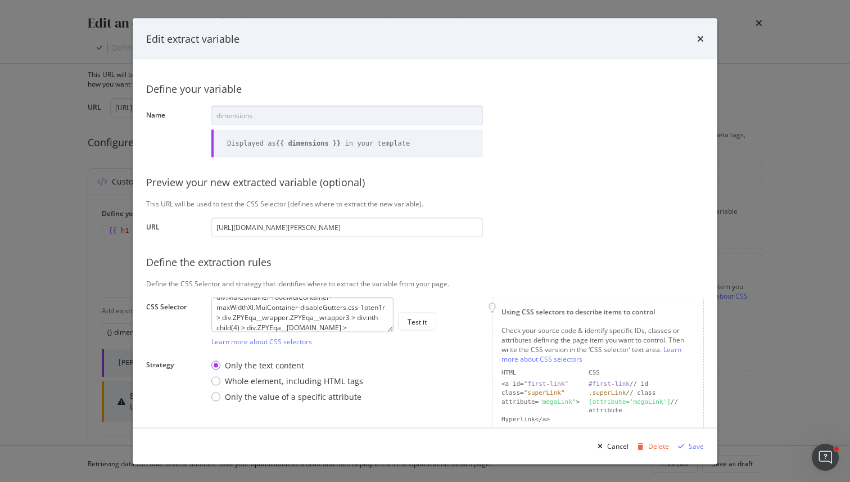
scroll to position [35, 0]
click at [38, 369] on div "Edit extract variable Define your variable Name dimensions Displayed as {{ dime…" at bounding box center [425, 241] width 850 height 482
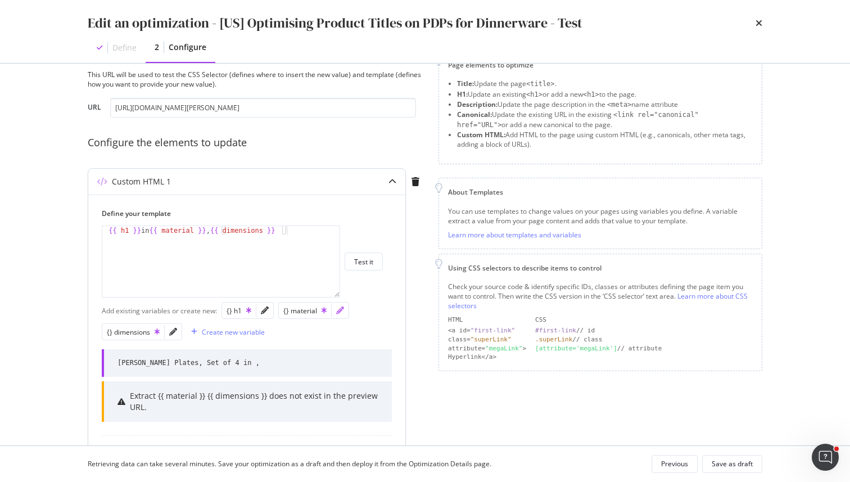
click at [341, 314] on icon "pencil" at bounding box center [340, 310] width 8 height 8
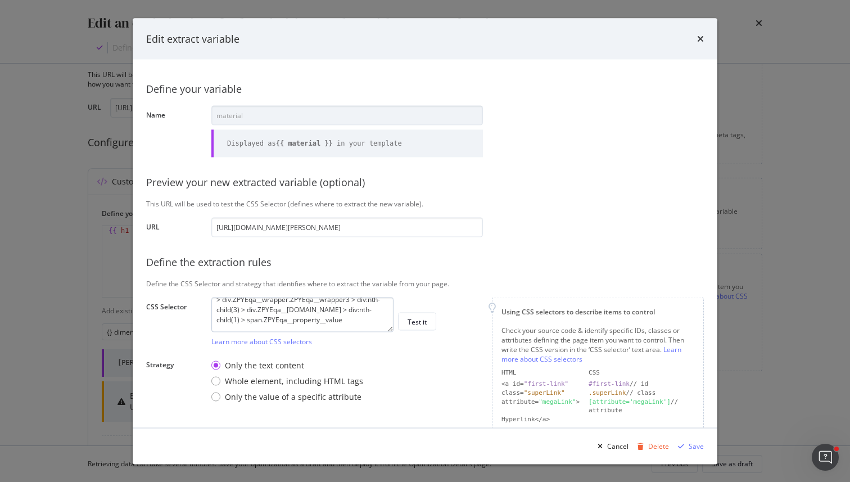
scroll to position [38, 0]
click at [92, 355] on div "Edit extract variable Define your variable Name material Displayed as {{ materi…" at bounding box center [425, 241] width 850 height 482
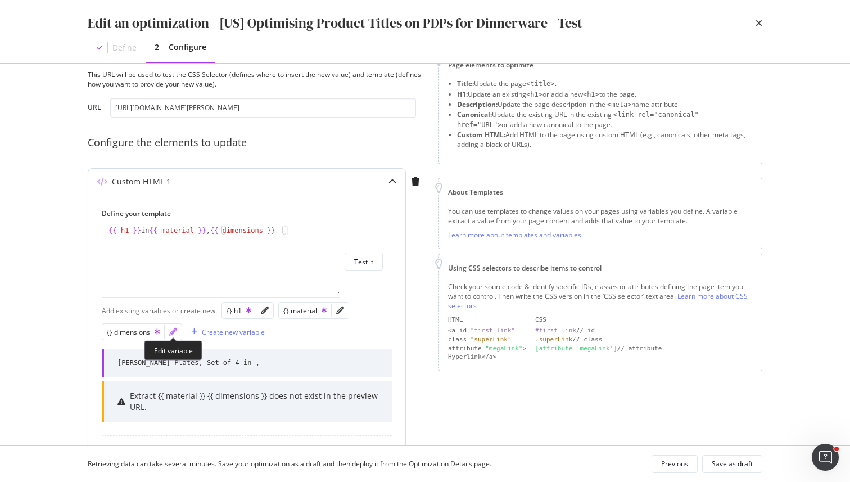
click at [174, 335] on icon "pencil" at bounding box center [173, 332] width 8 height 8
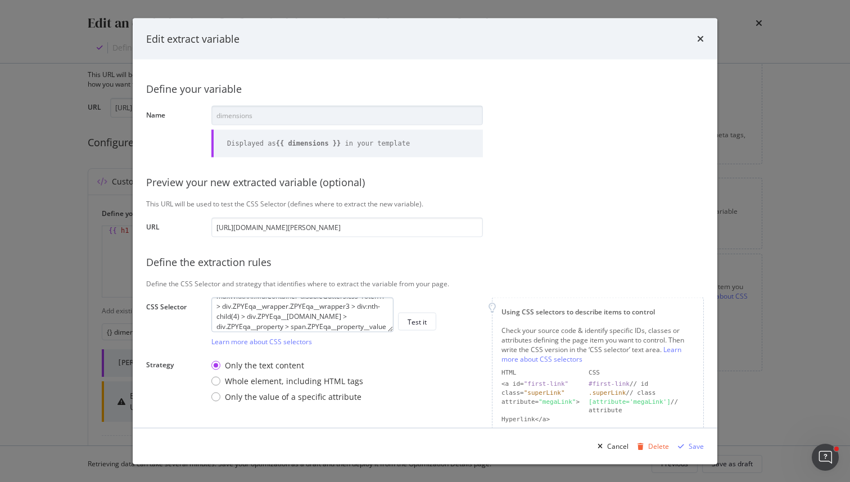
scroll to position [35, 0]
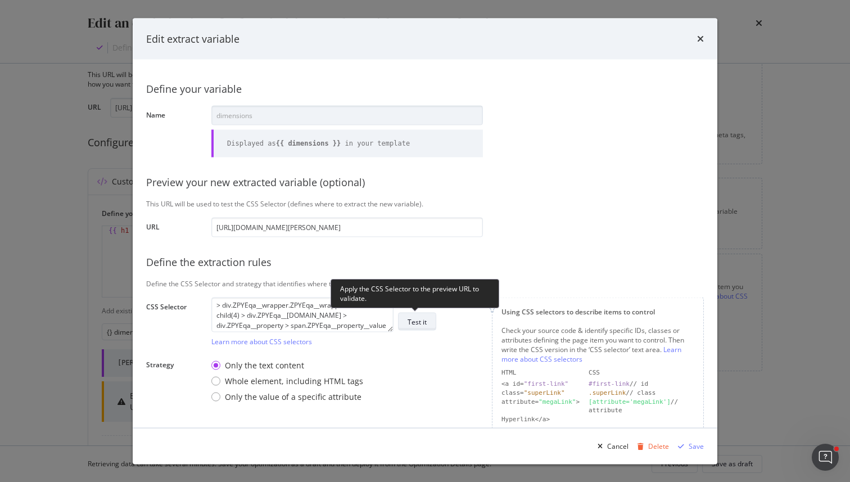
click at [421, 315] on div "Test it" at bounding box center [417, 322] width 19 height 16
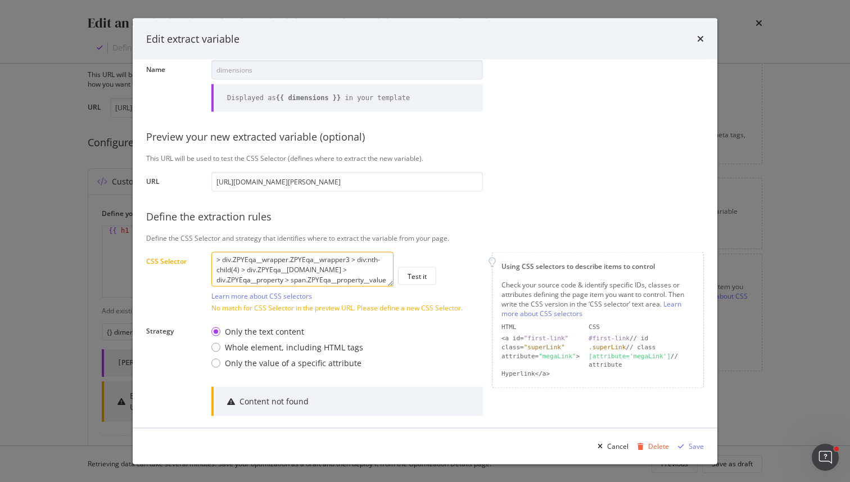
scroll to position [47, 0]
click at [90, 263] on div "Edit extract variable Define your variable Name dimensions Displayed as {{ dime…" at bounding box center [425, 241] width 850 height 482
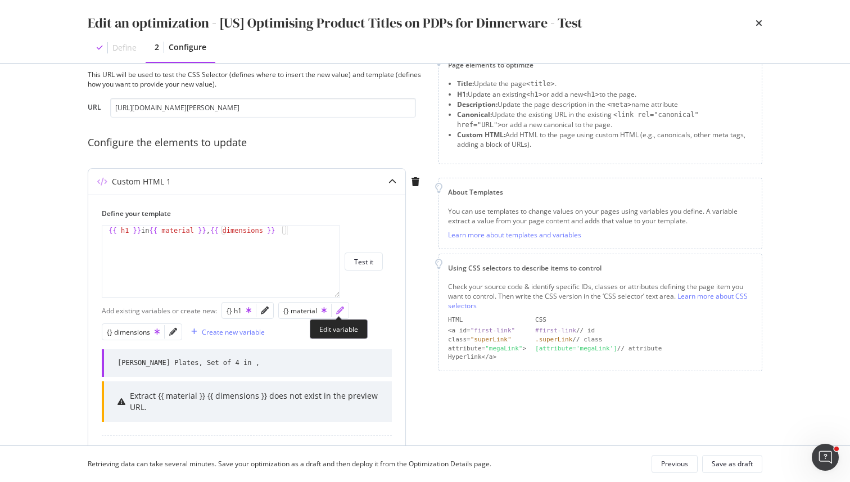
click at [339, 310] on icon "pencil" at bounding box center [340, 310] width 8 height 8
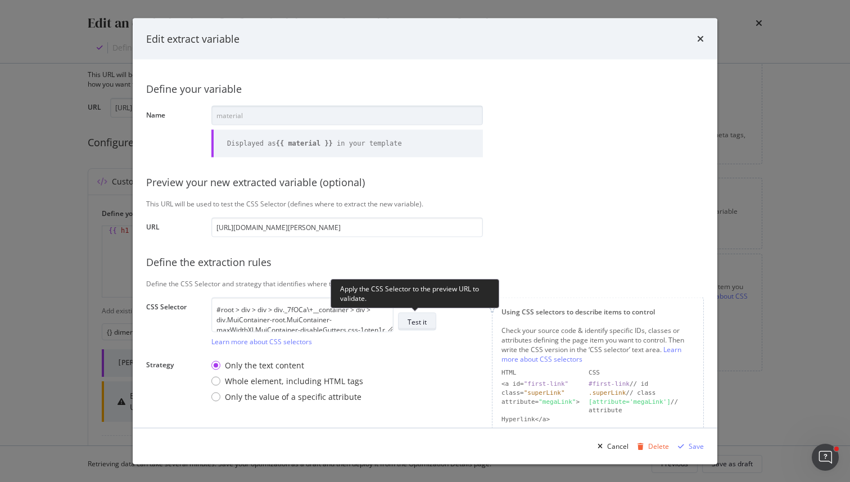
click at [421, 323] on div "Test it" at bounding box center [417, 322] width 19 height 10
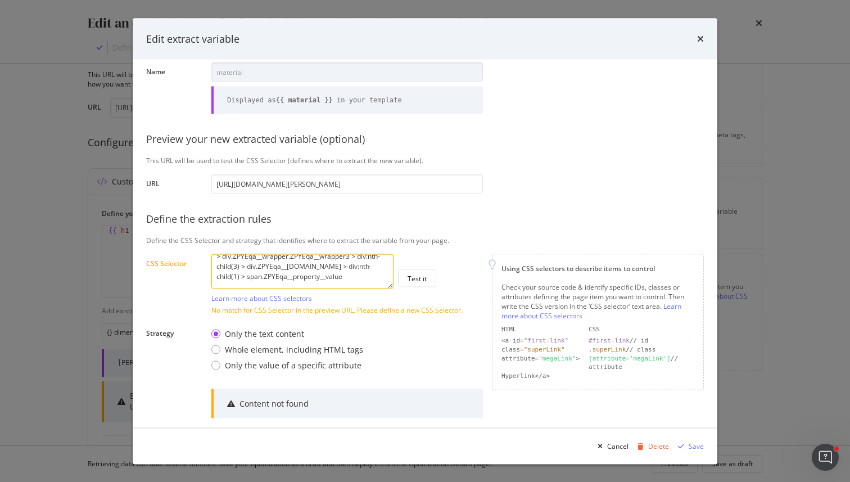
scroll to position [38, 0]
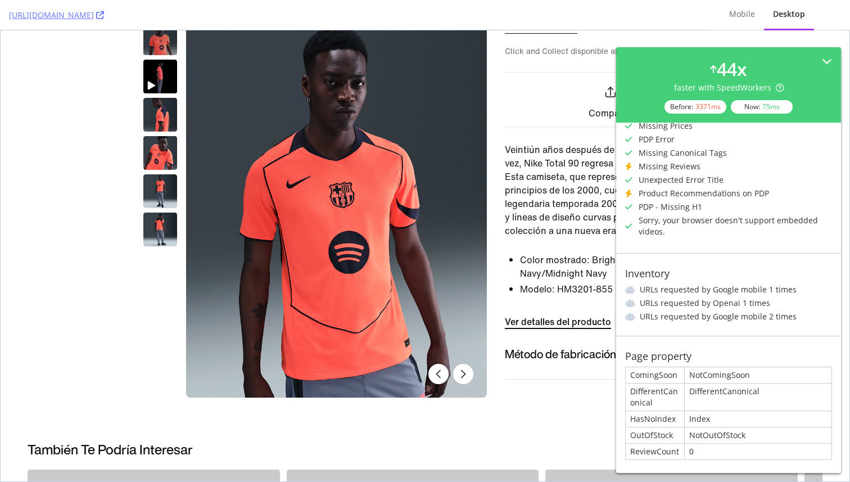
scroll to position [508, 0]
